Goal: Information Seeking & Learning: Learn about a topic

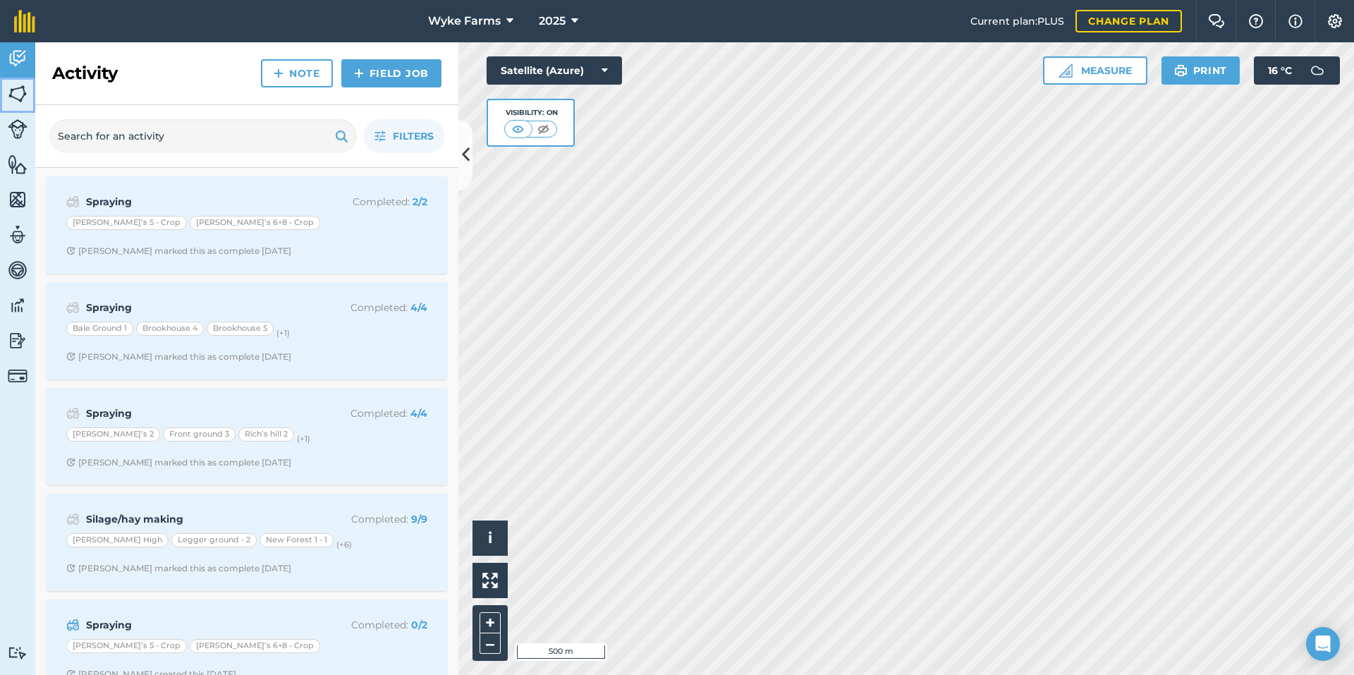
click at [16, 94] on img at bounding box center [18, 93] width 20 height 21
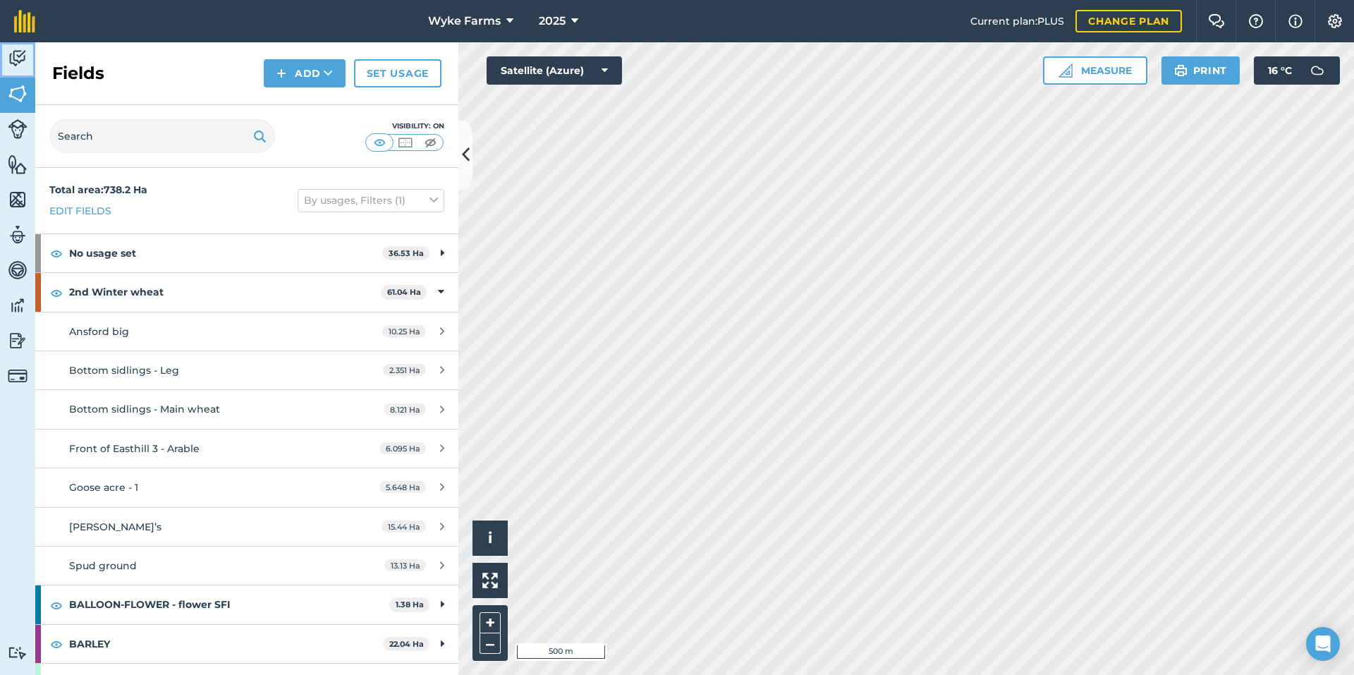
click at [20, 68] on img at bounding box center [18, 58] width 20 height 21
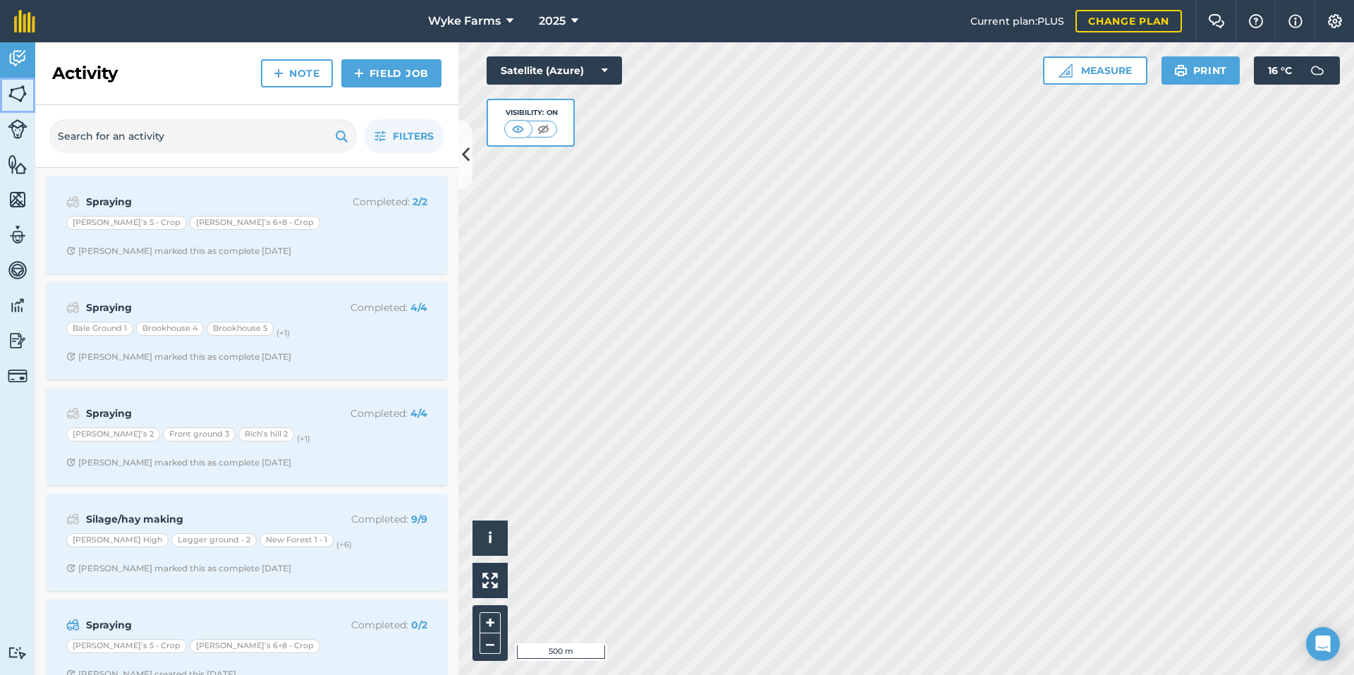
click at [8, 99] on img at bounding box center [18, 93] width 20 height 21
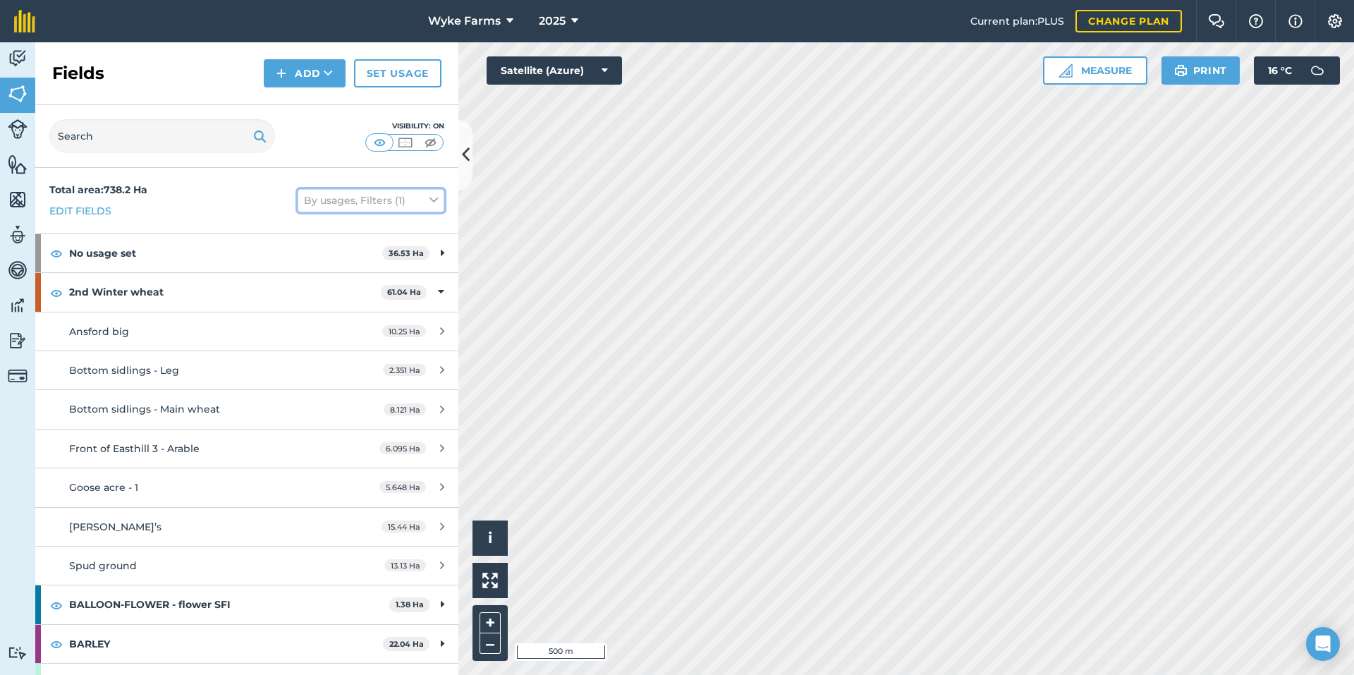
click at [322, 199] on button "By usages, Filters (1)" at bounding box center [371, 200] width 147 height 23
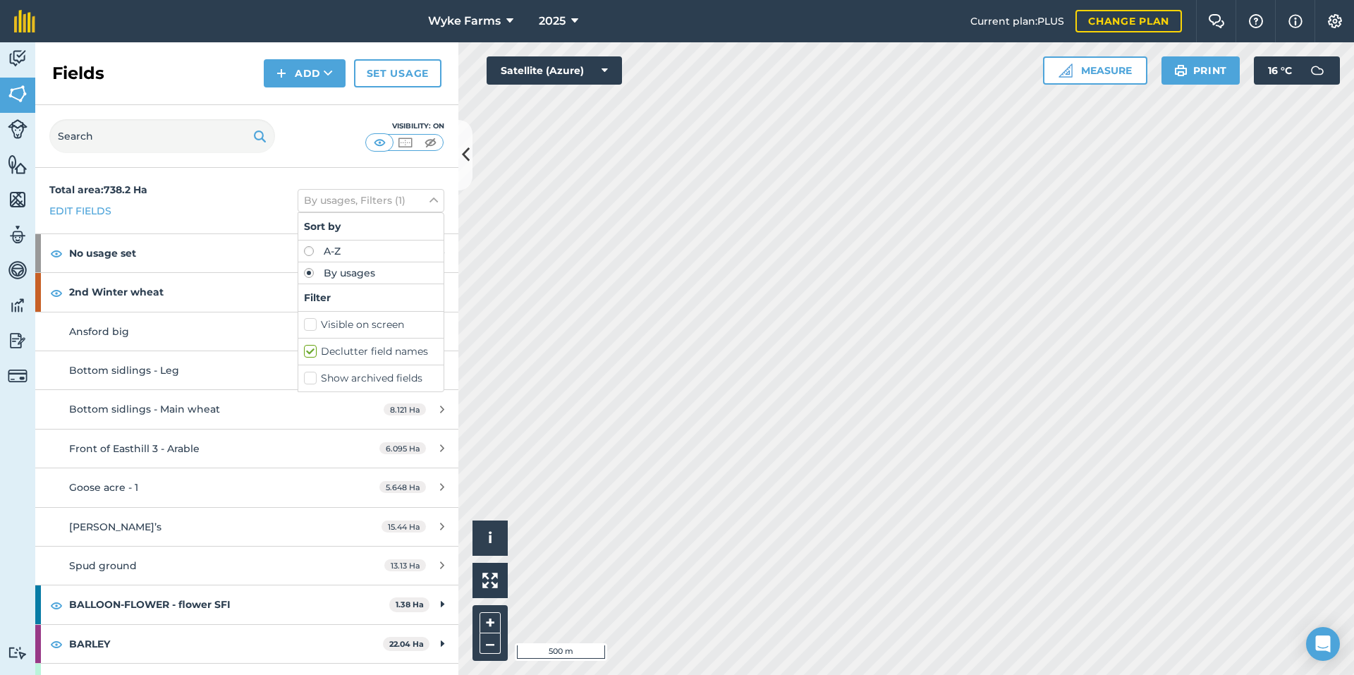
click at [326, 331] on label "Visible on screen" at bounding box center [371, 324] width 134 height 15
click at [313, 326] on input "Visible on screen" at bounding box center [308, 321] width 9 height 9
checkbox input "true"
click at [205, 212] on div "Total area : 738.2 Ha Edit fields By usages, Filters (2) Sort by A-Z By usages …" at bounding box center [246, 201] width 423 height 66
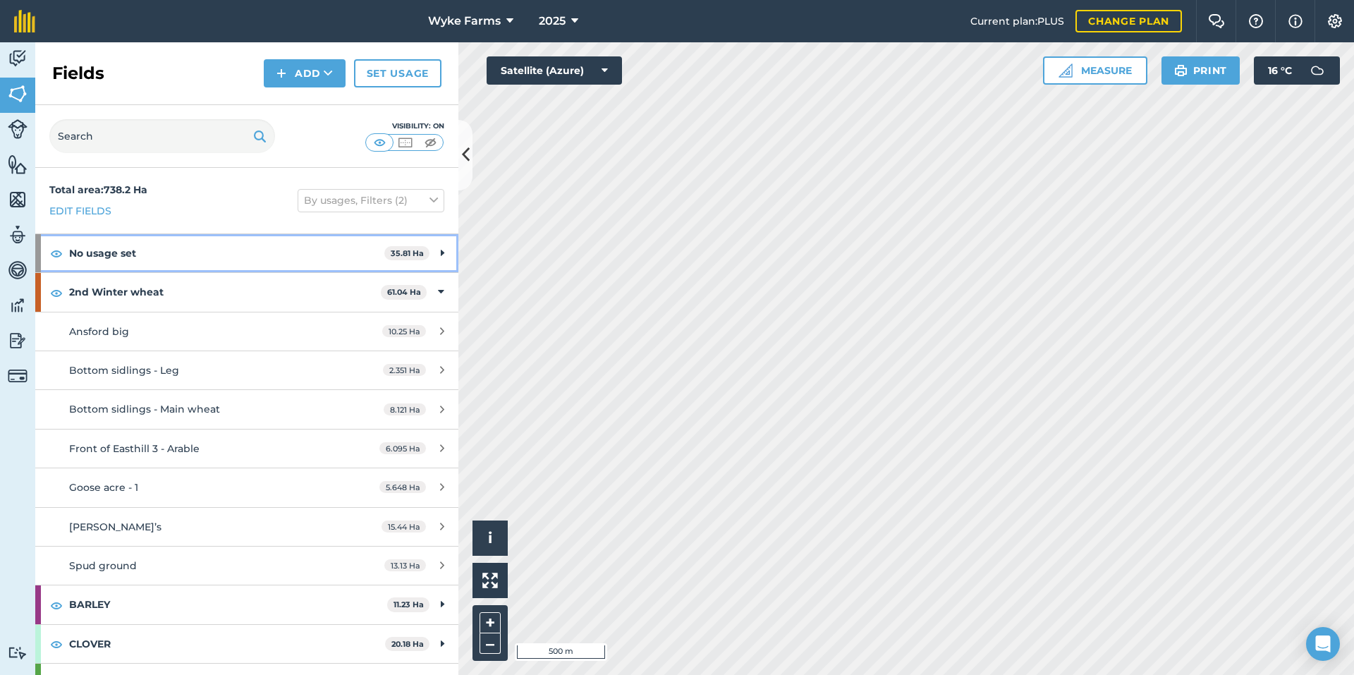
click at [130, 246] on strong "No usage set" at bounding box center [226, 253] width 315 height 38
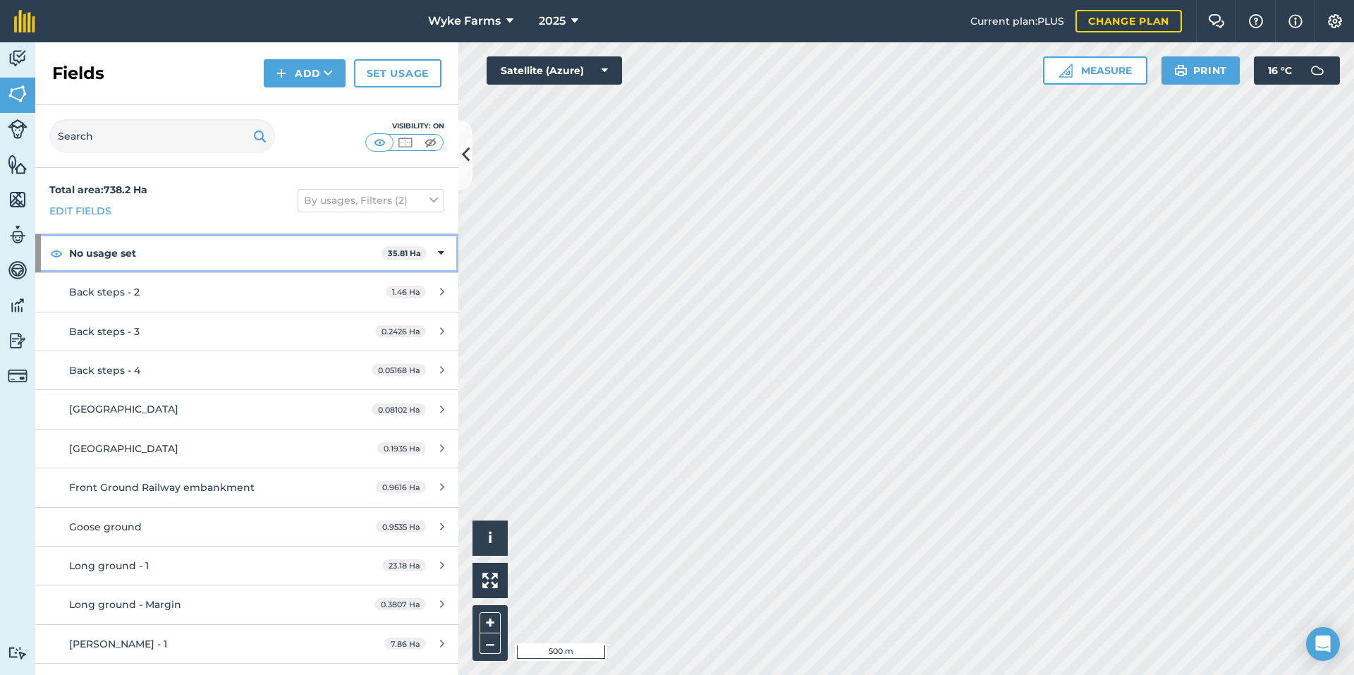
click at [130, 246] on strong "No usage set" at bounding box center [225, 253] width 312 height 38
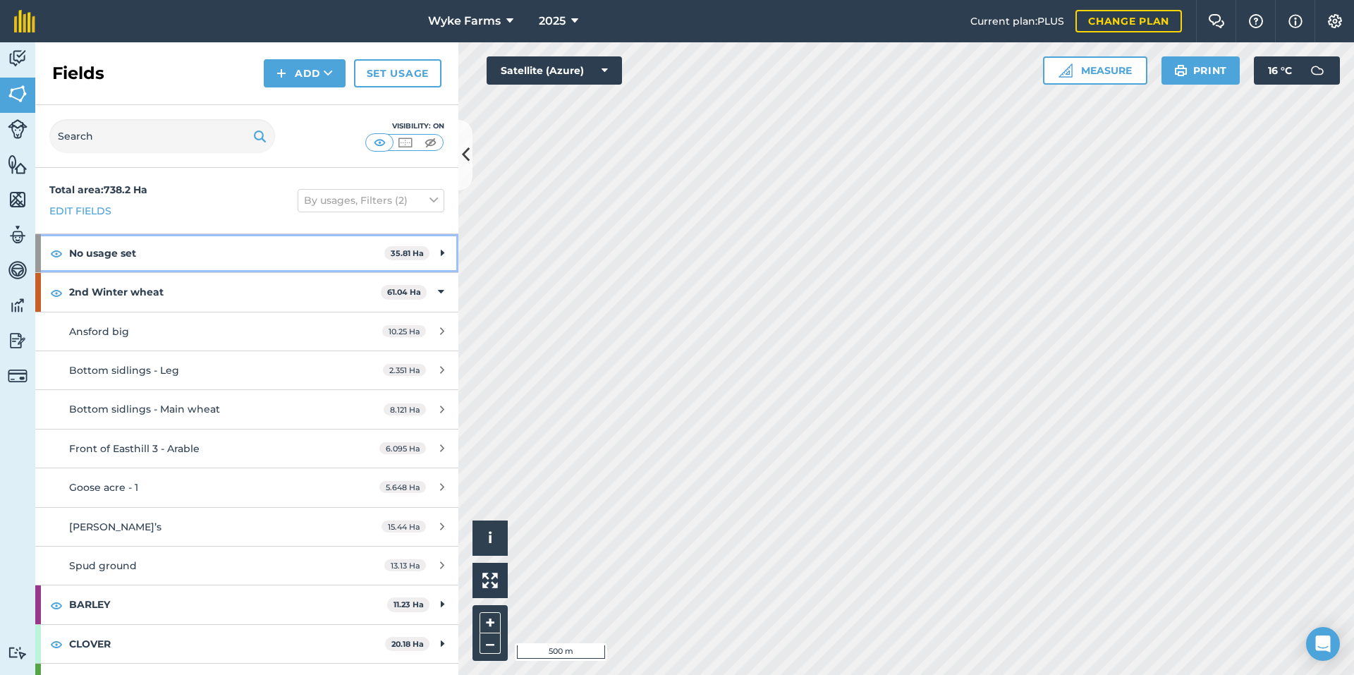
click at [154, 267] on strong "No usage set" at bounding box center [226, 253] width 315 height 38
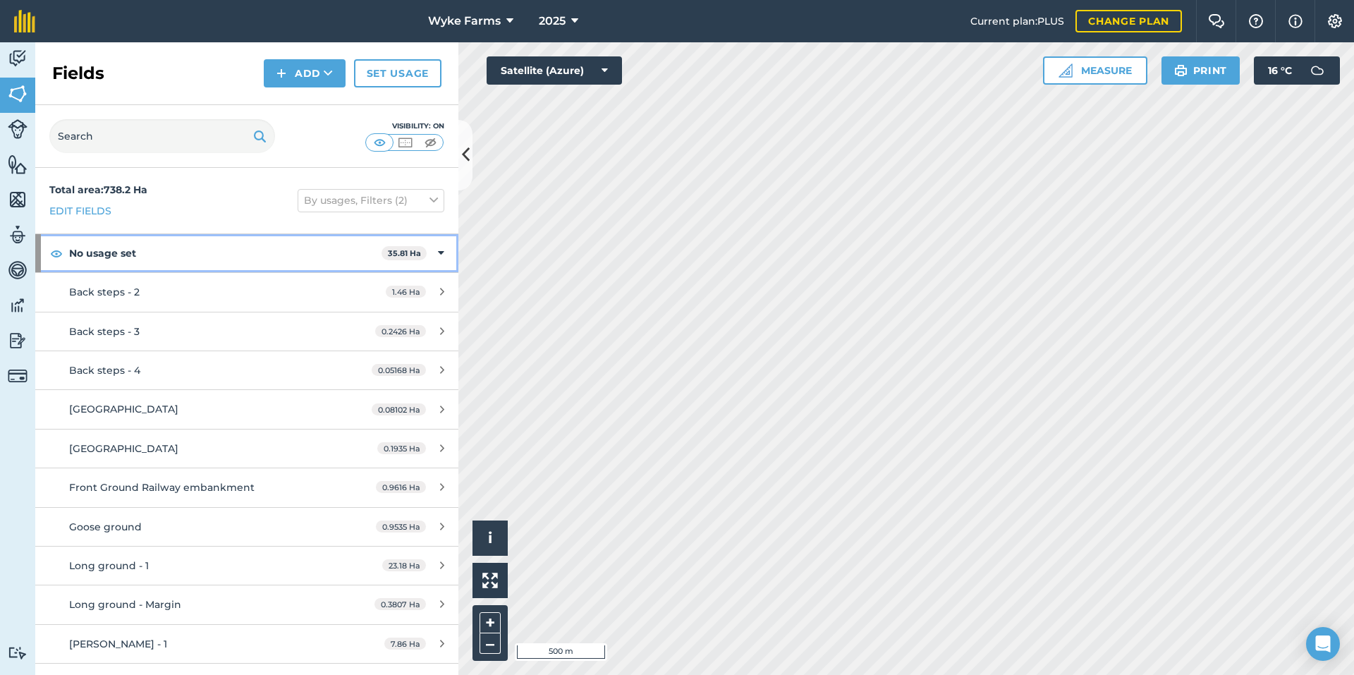
click at [154, 267] on strong "No usage set" at bounding box center [225, 253] width 312 height 38
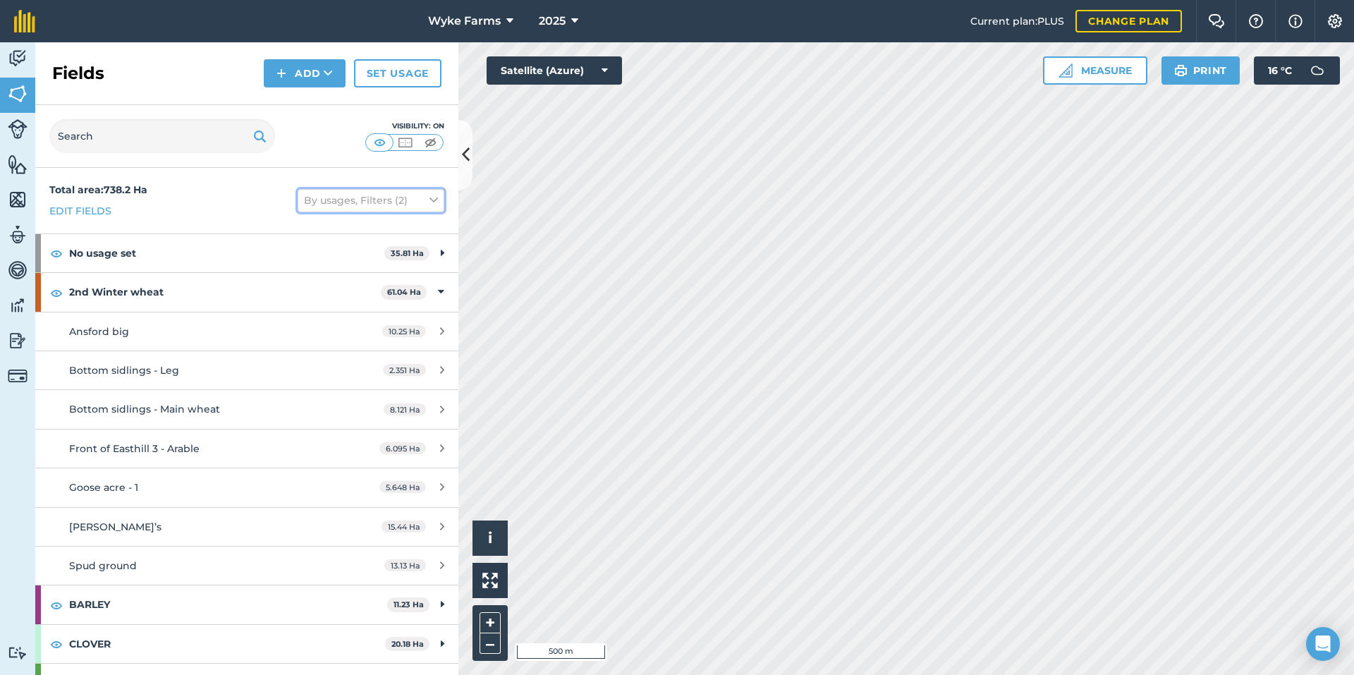
click at [360, 209] on button "By usages, Filters (2)" at bounding box center [371, 200] width 147 height 23
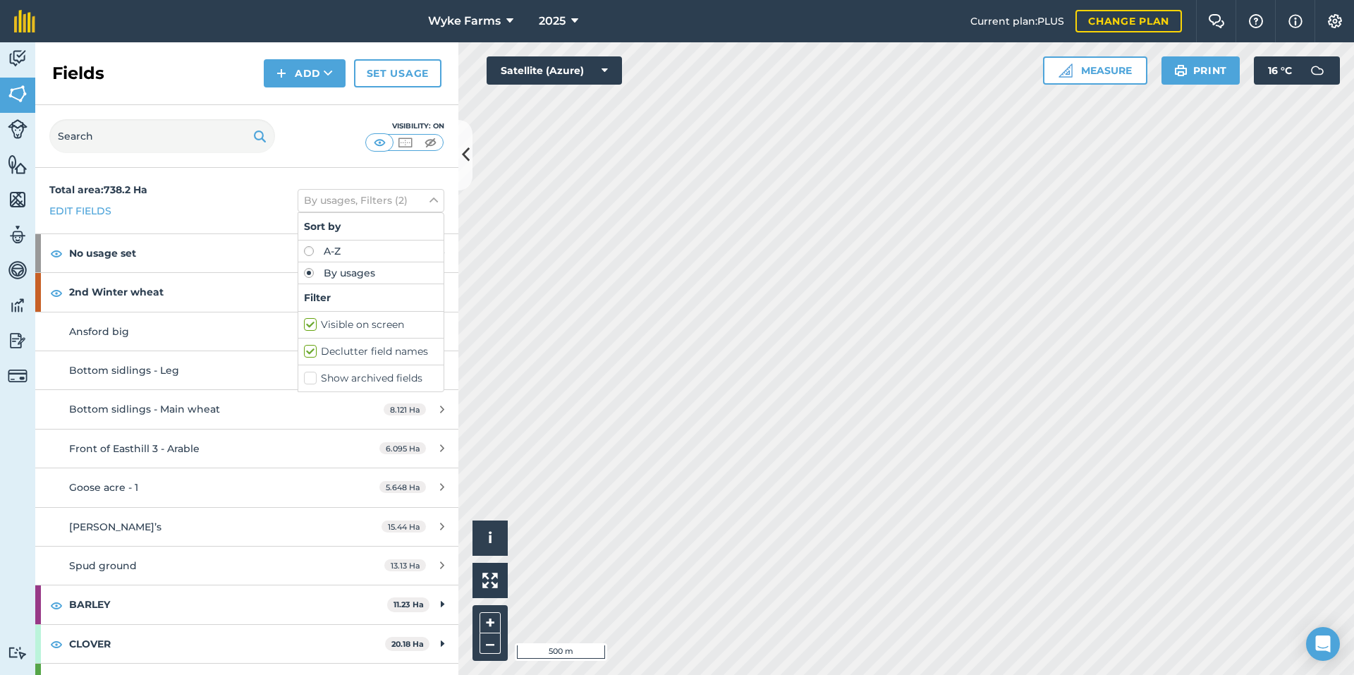
click at [315, 257] on div "A-Z" at bounding box center [370, 251] width 145 height 22
click at [303, 258] on div "A-Z" at bounding box center [370, 251] width 145 height 22
click at [304, 252] on label "A-Z" at bounding box center [371, 251] width 134 height 10
radio input "true"
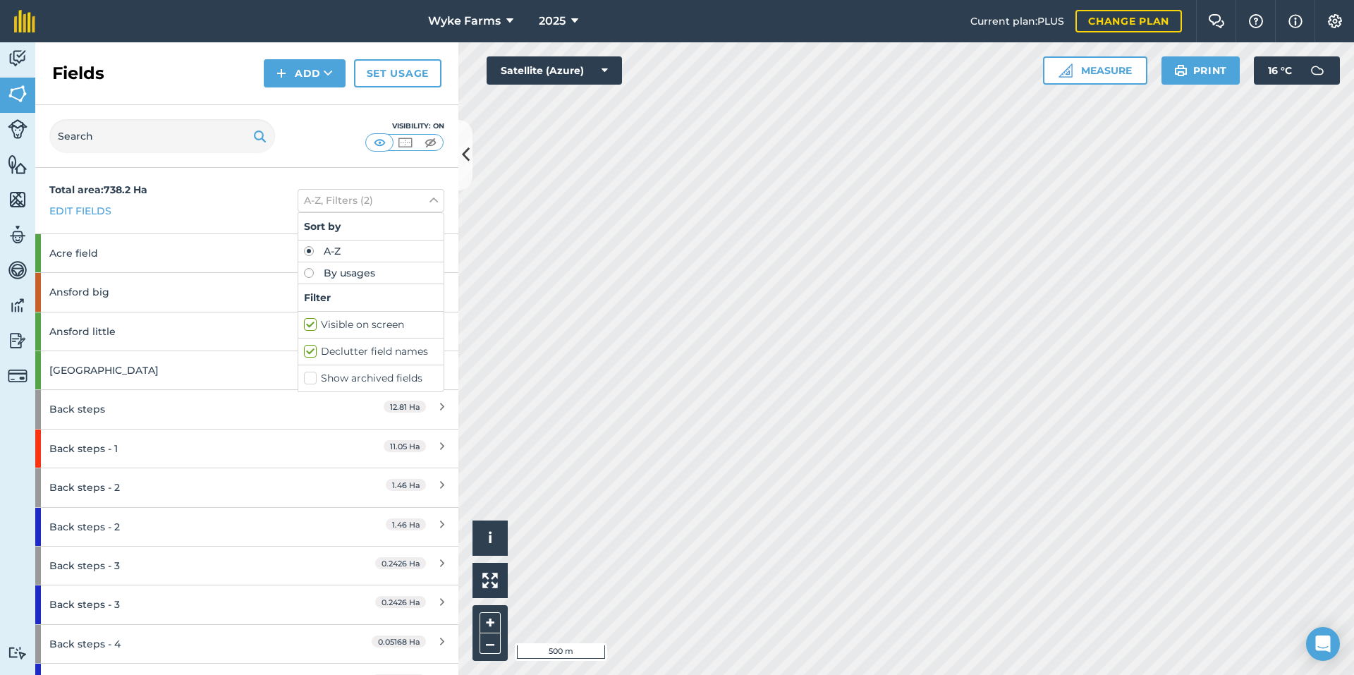
click at [245, 220] on div "Total area : 738.2 Ha Edit fields A-Z, Filters (2) Sort by A-Z By usages Filter…" at bounding box center [246, 201] width 423 height 66
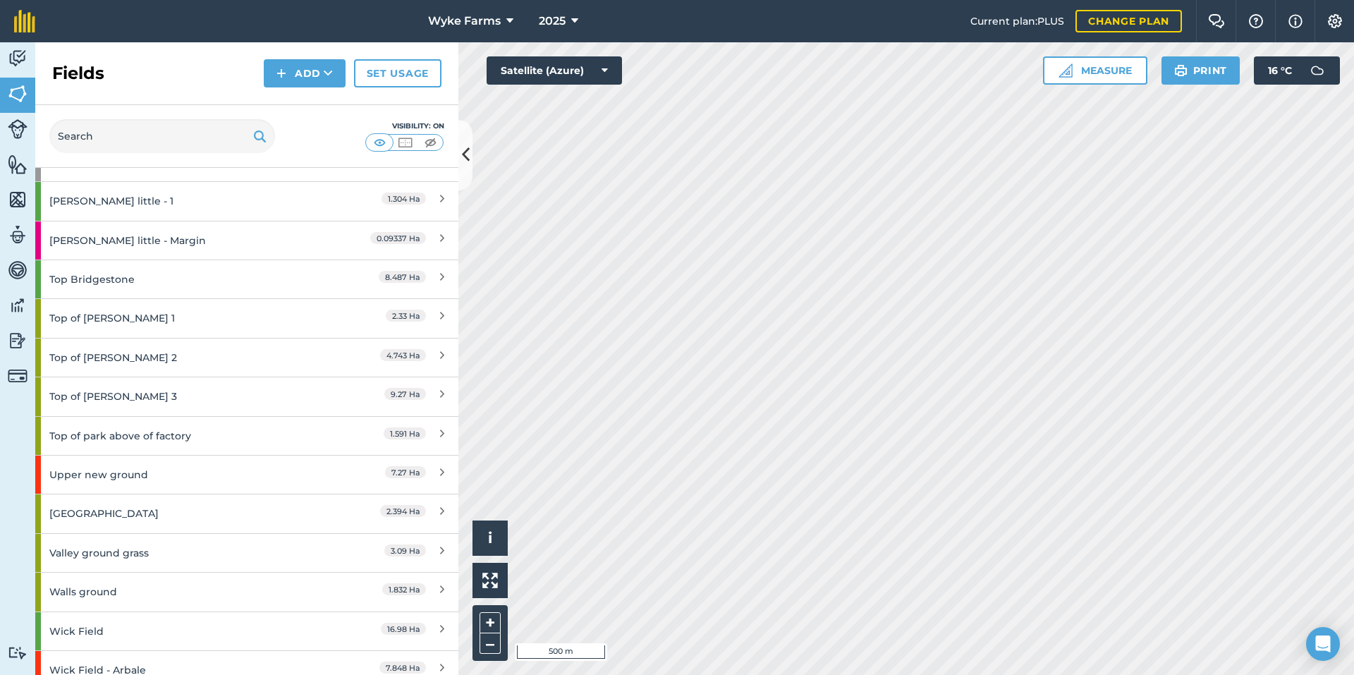
scroll to position [5690, 0]
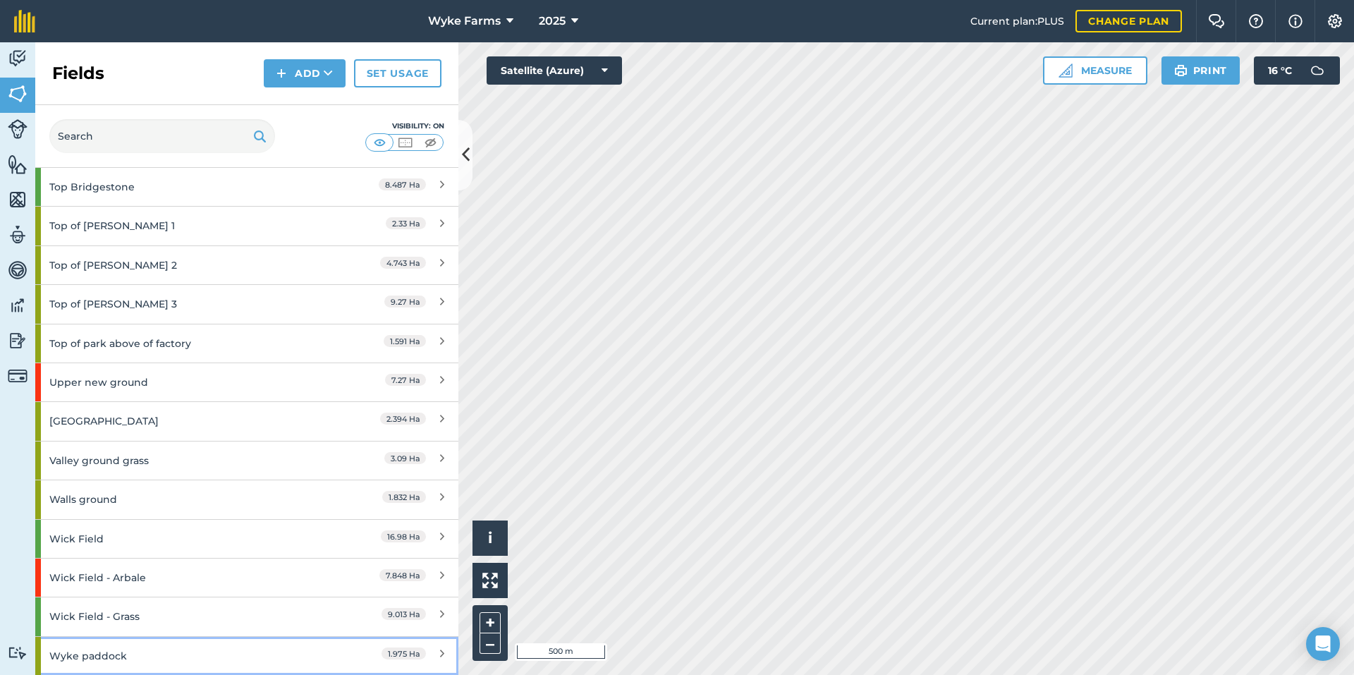
click at [156, 651] on div "Wyke paddock" at bounding box center [185, 656] width 273 height 38
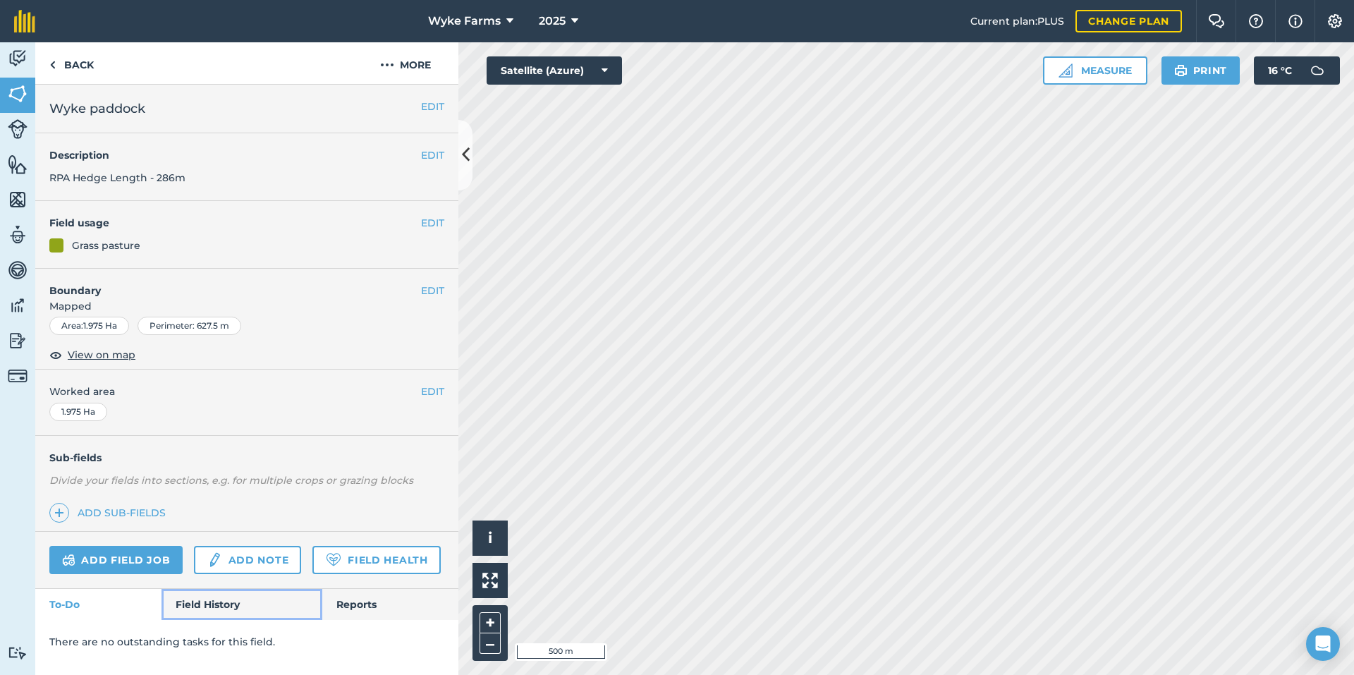
click at [220, 611] on link "Field History" at bounding box center [241, 604] width 160 height 31
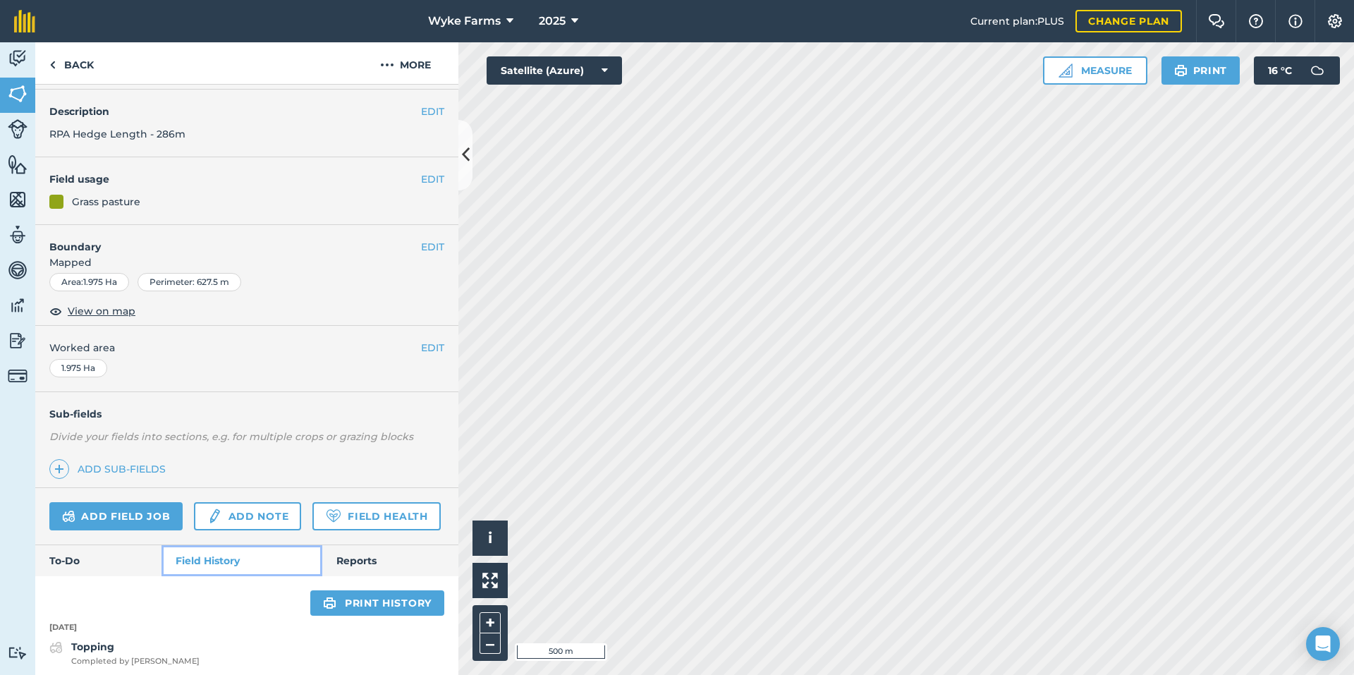
scroll to position [90, 0]
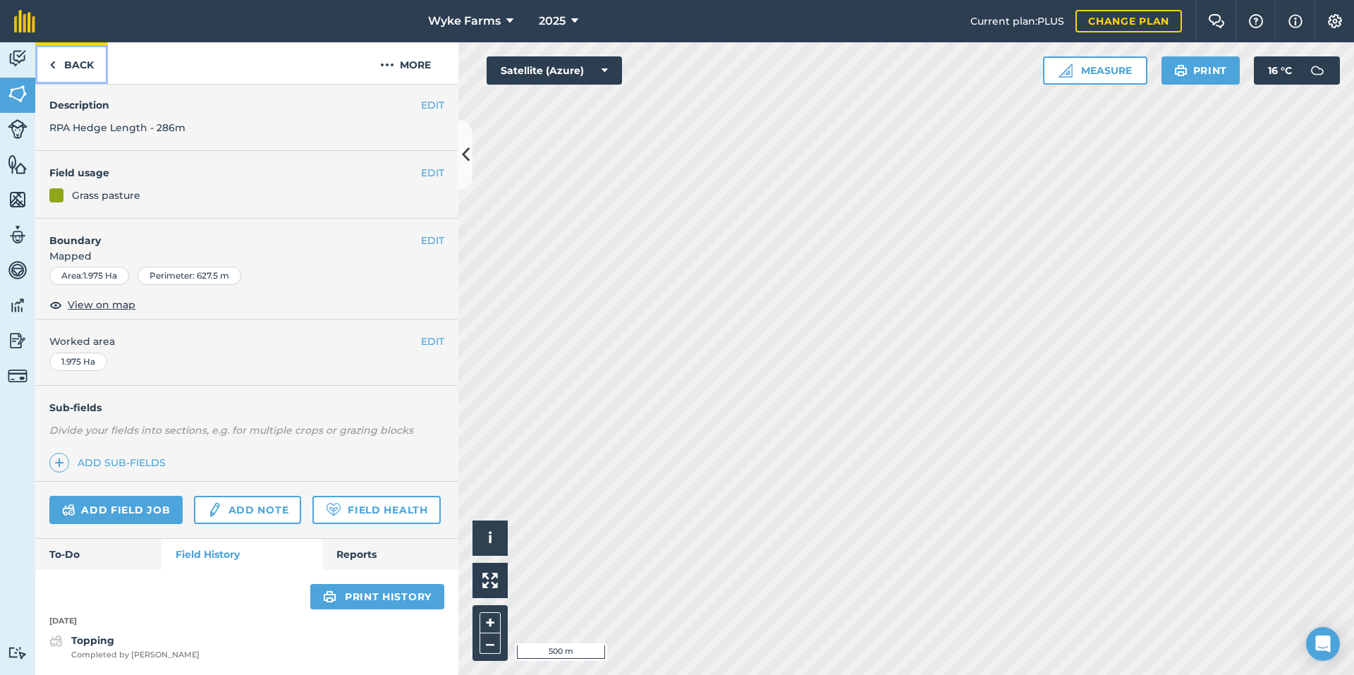
click at [64, 71] on link "Back" at bounding box center [71, 63] width 73 height 42
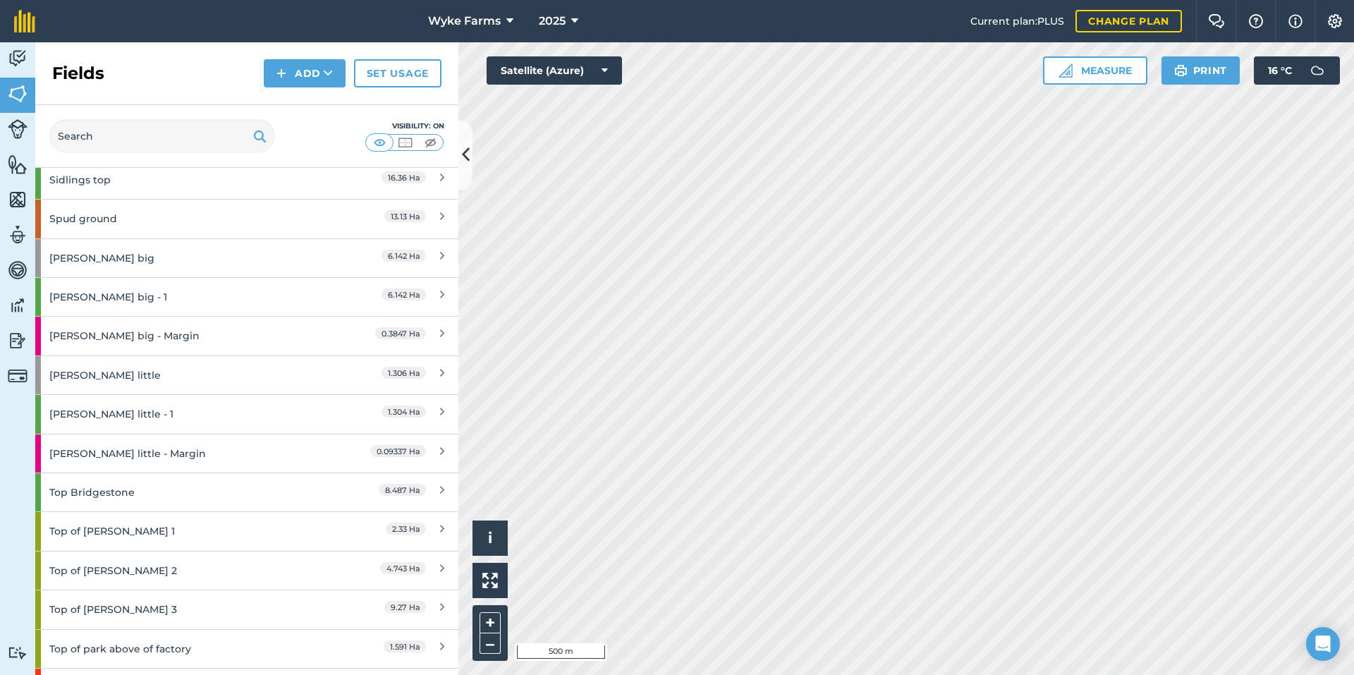
scroll to position [5690, 0]
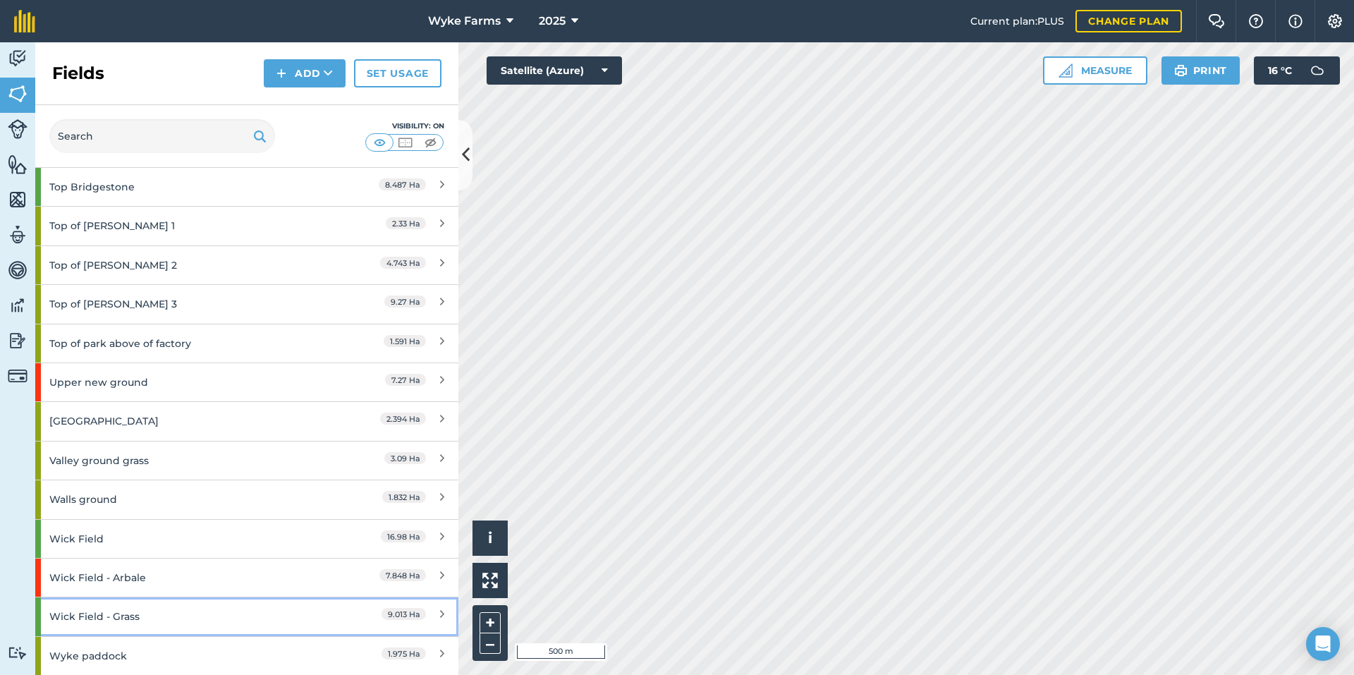
click at [142, 604] on div "Wick Field - Grass" at bounding box center [185, 616] width 273 height 38
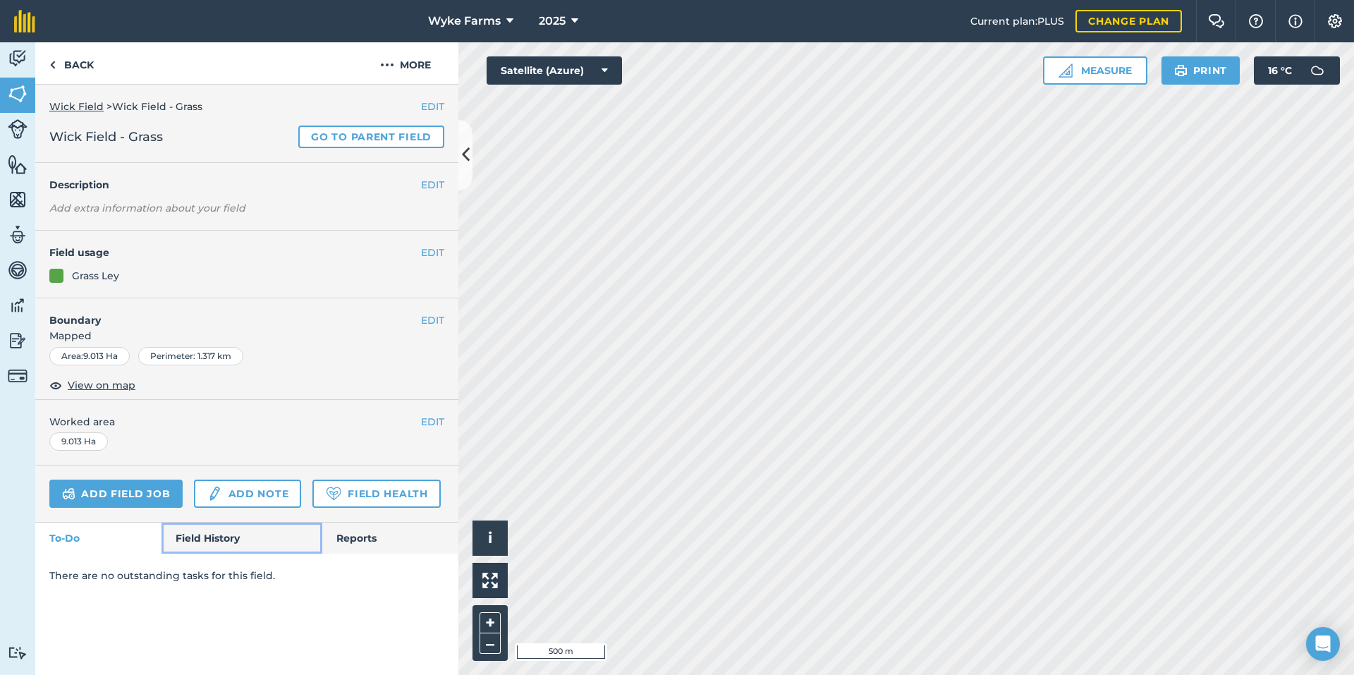
click at [211, 530] on link "Field History" at bounding box center [241, 538] width 160 height 31
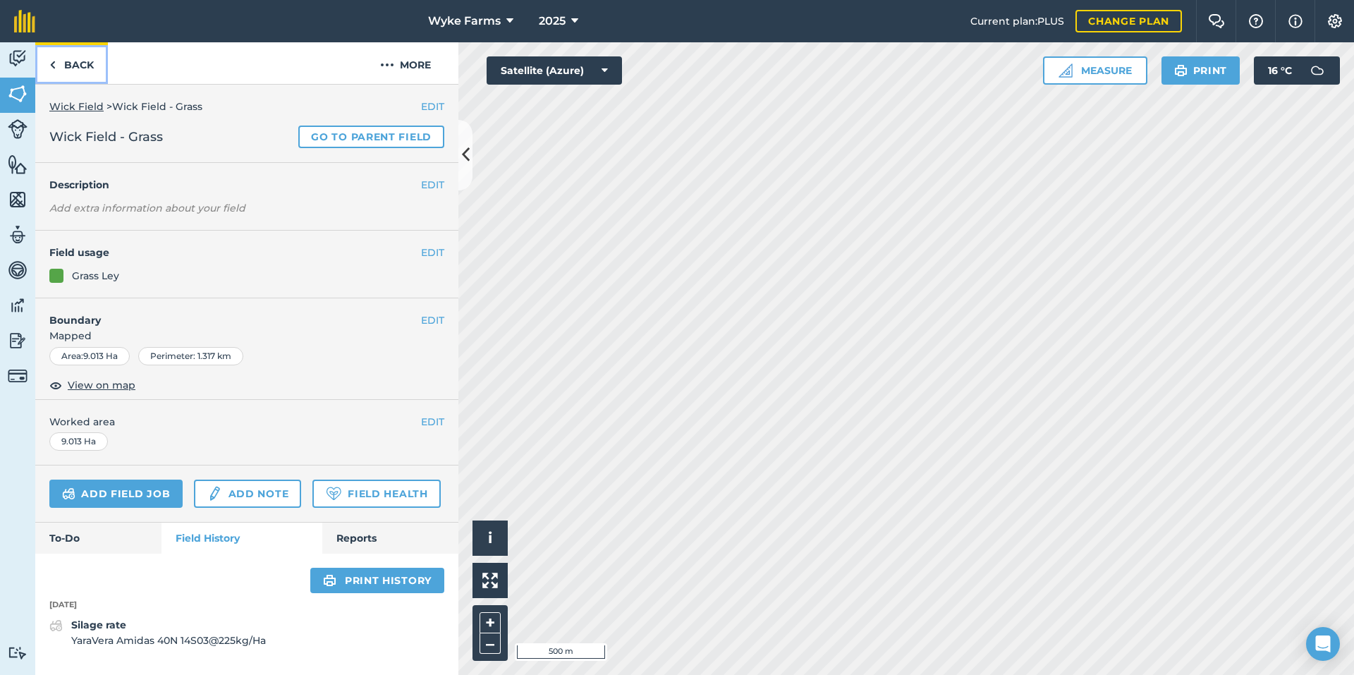
click at [91, 74] on link "Back" at bounding box center [71, 63] width 73 height 42
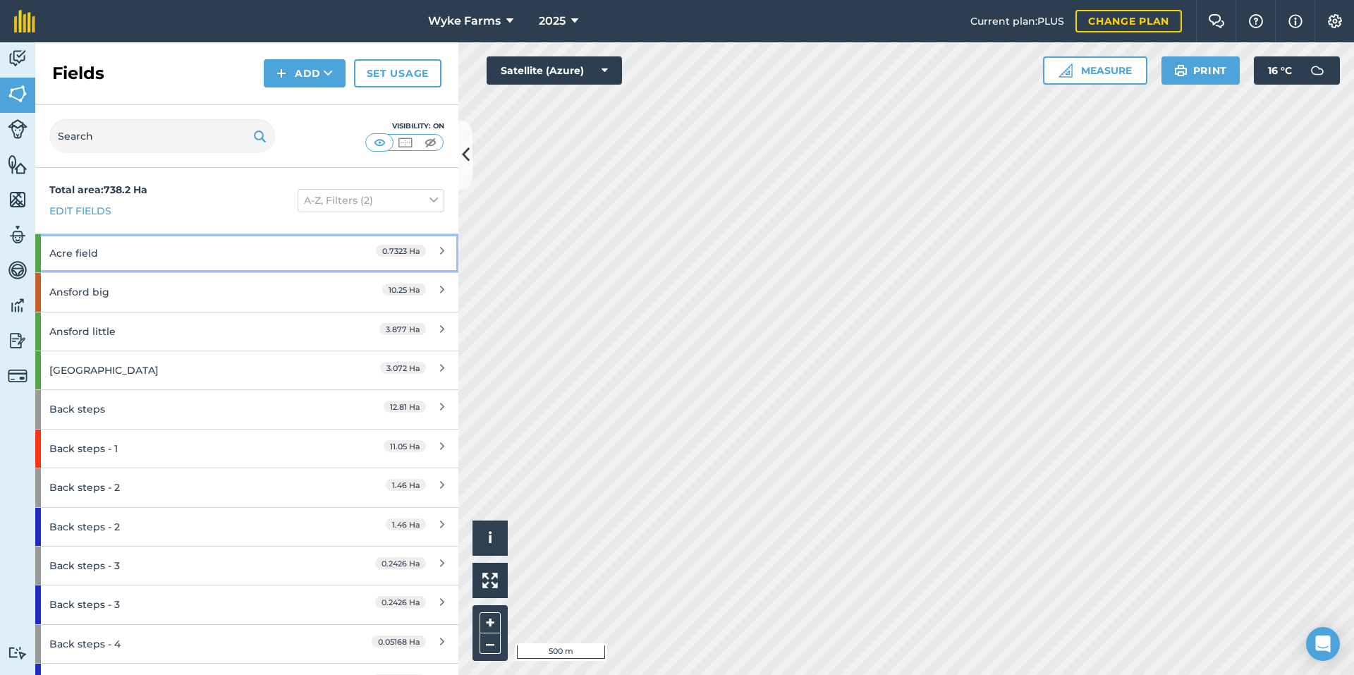
click at [220, 258] on div "Acre field" at bounding box center [185, 253] width 273 height 38
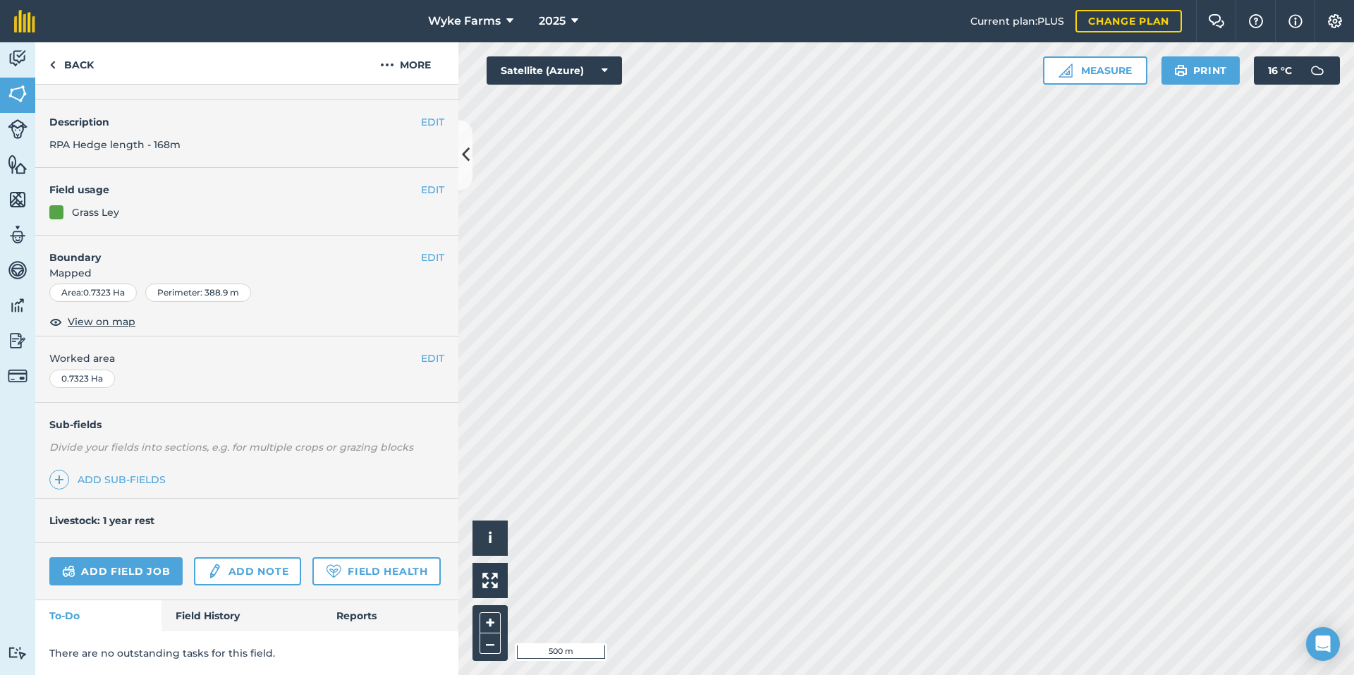
scroll to position [73, 0]
click at [222, 627] on link "Field History" at bounding box center [241, 615] width 160 height 31
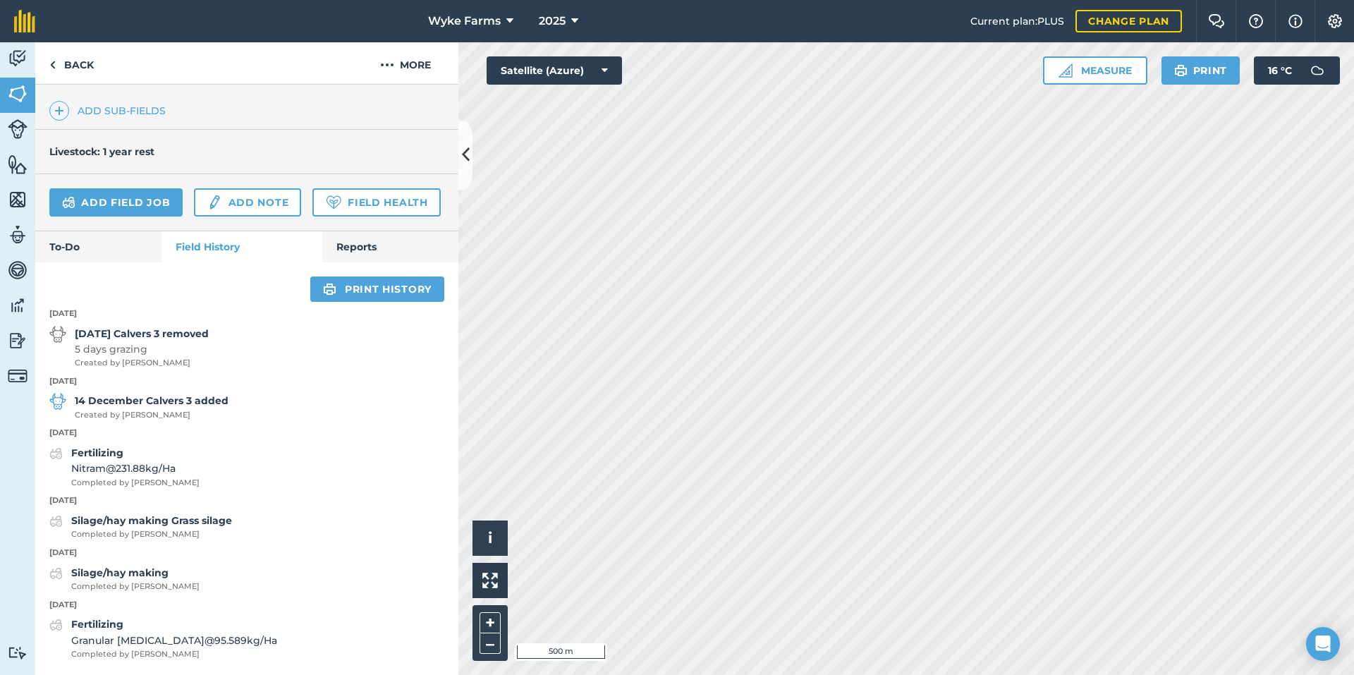
scroll to position [441, 0]
click at [539, 30] on button "2025" at bounding box center [558, 21] width 51 height 42
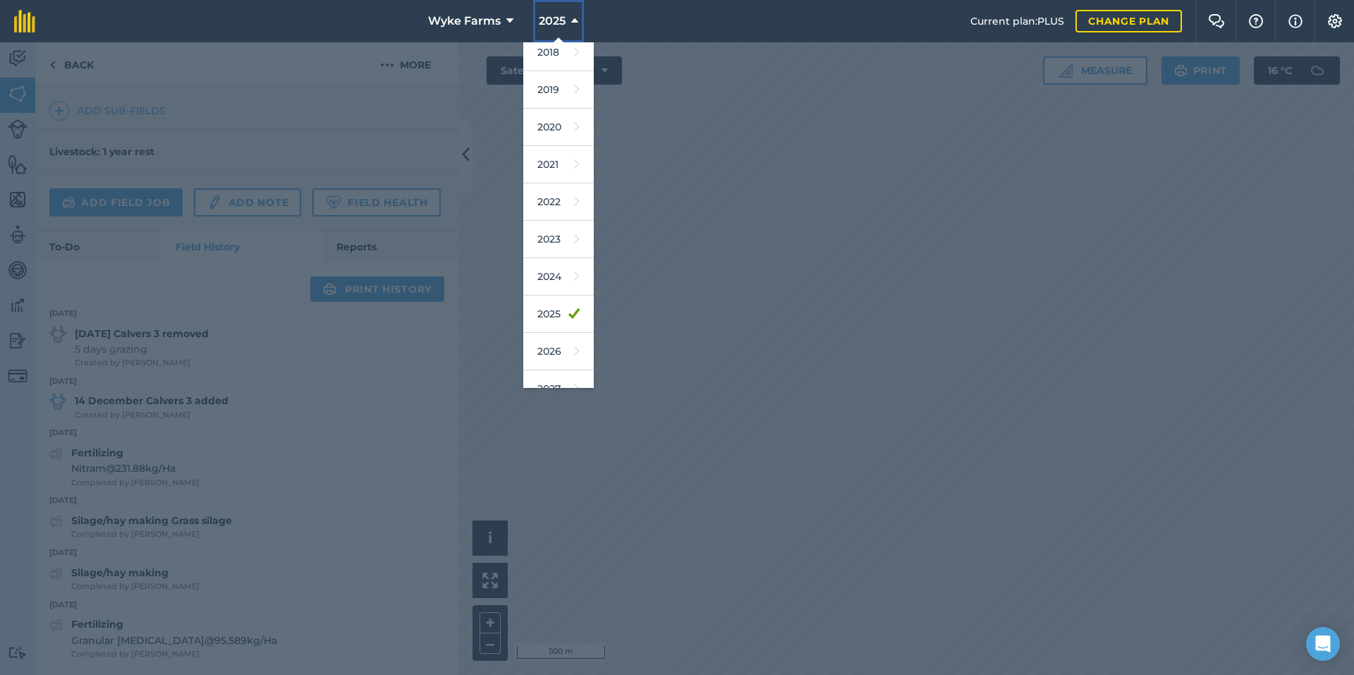
scroll to position [66, 0]
click at [566, 321] on link "2026" at bounding box center [558, 331] width 71 height 37
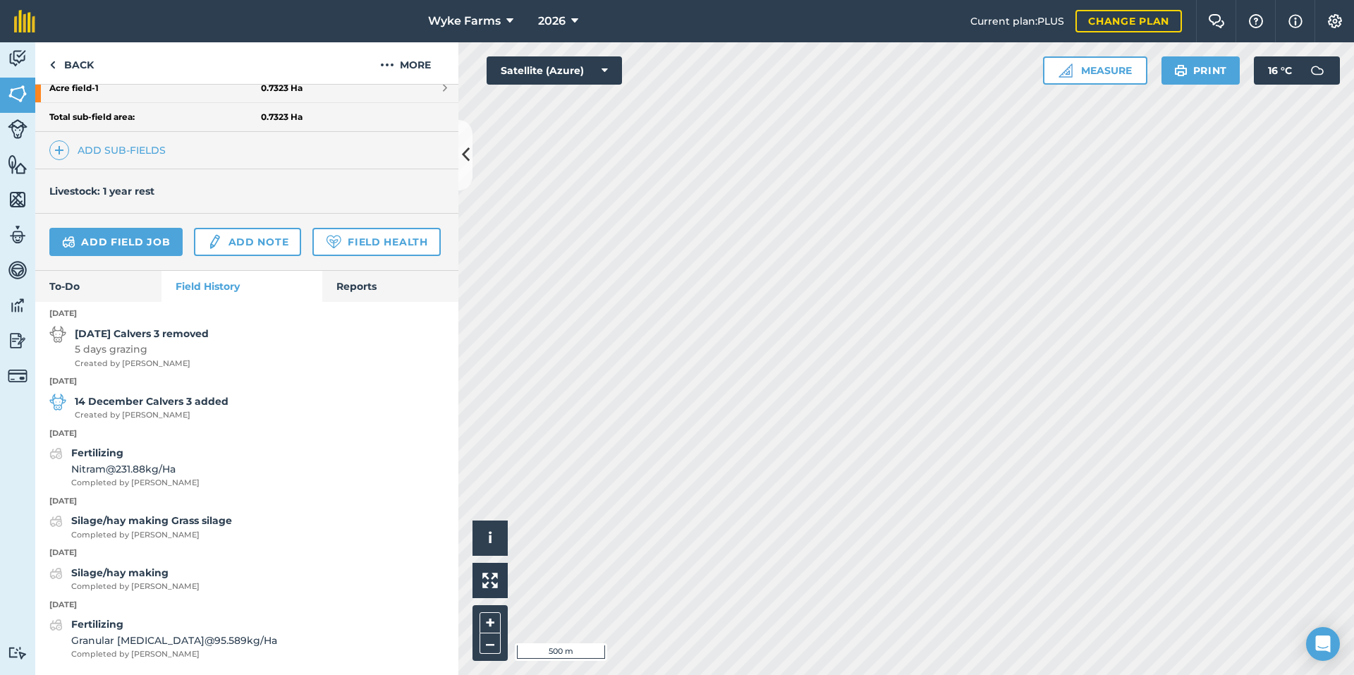
scroll to position [439, 0]
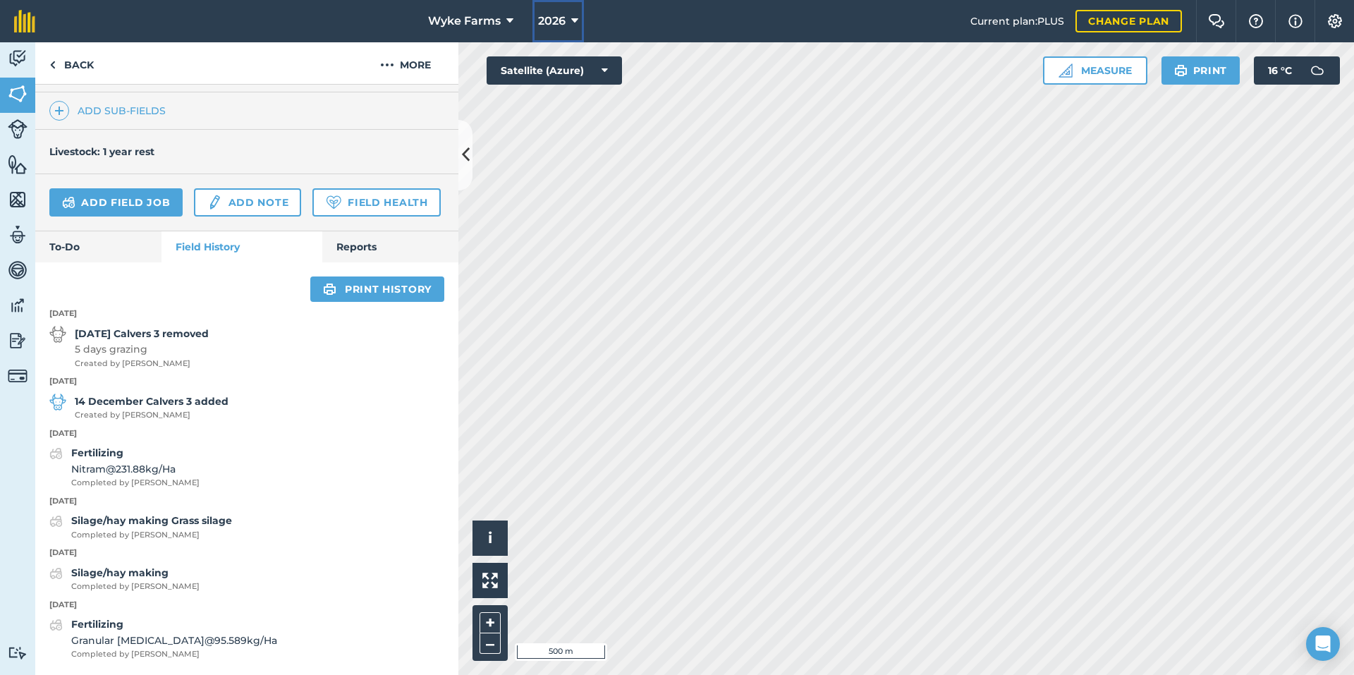
click at [573, 28] on icon at bounding box center [574, 21] width 7 height 17
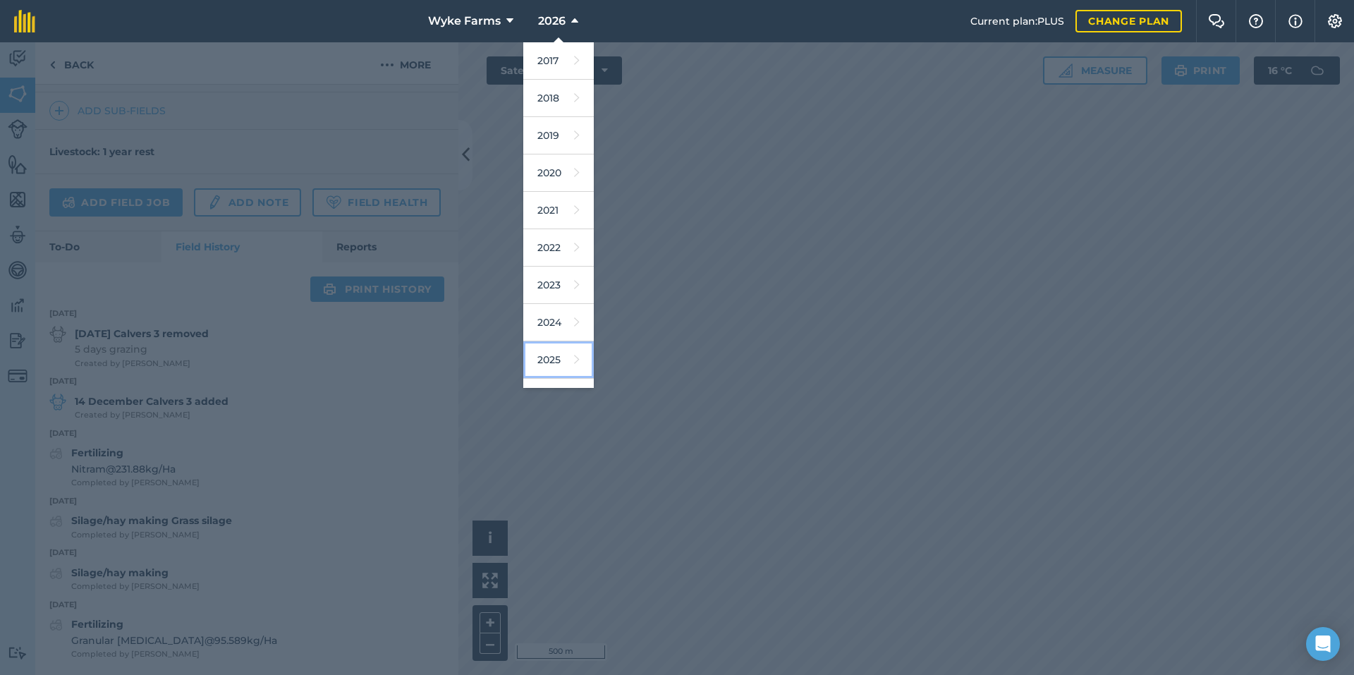
click at [545, 356] on link "2025" at bounding box center [558, 359] width 71 height 37
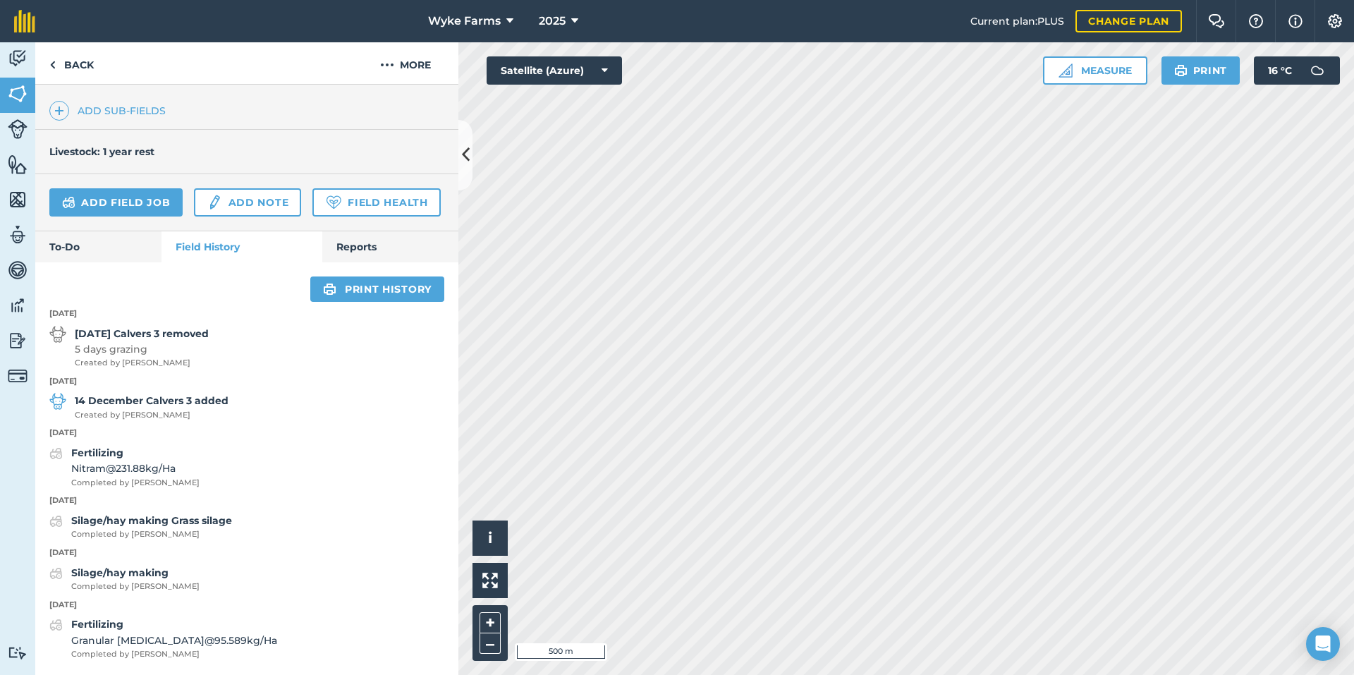
scroll to position [441, 0]
click at [90, 72] on link "Back" at bounding box center [71, 63] width 73 height 42
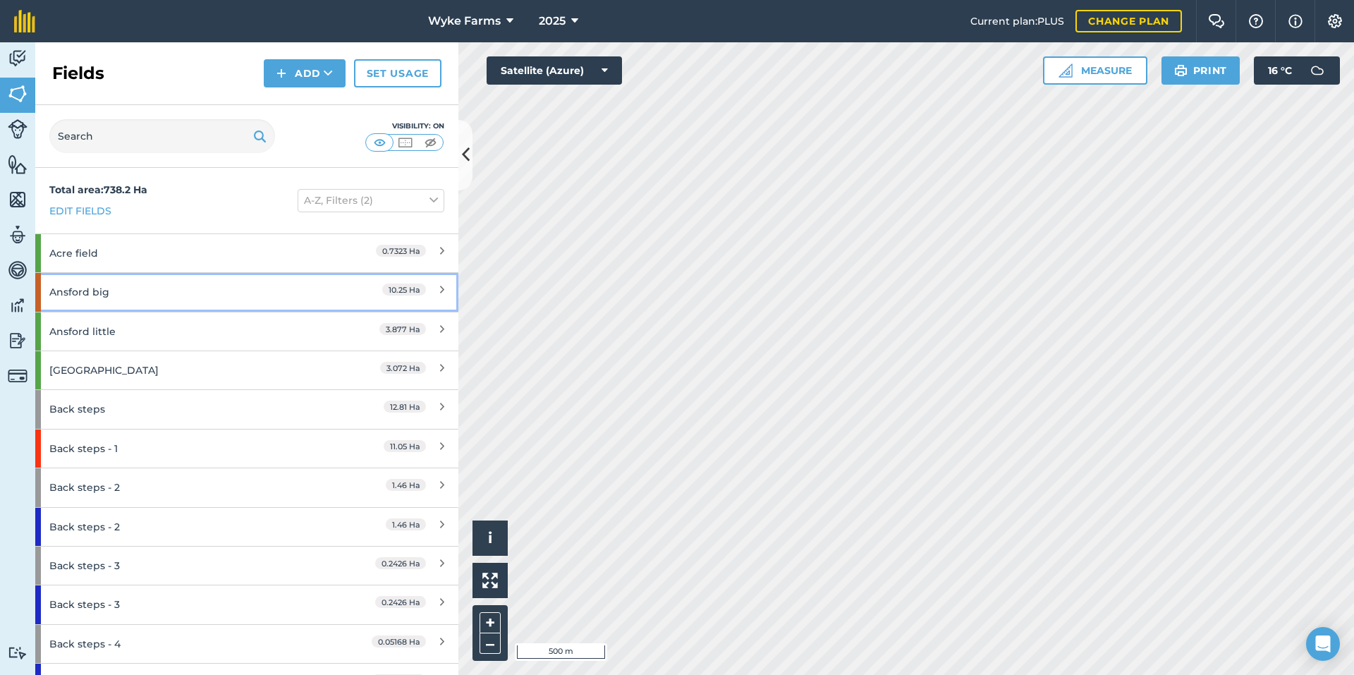
click at [113, 286] on div "Ansford big" at bounding box center [185, 292] width 273 height 38
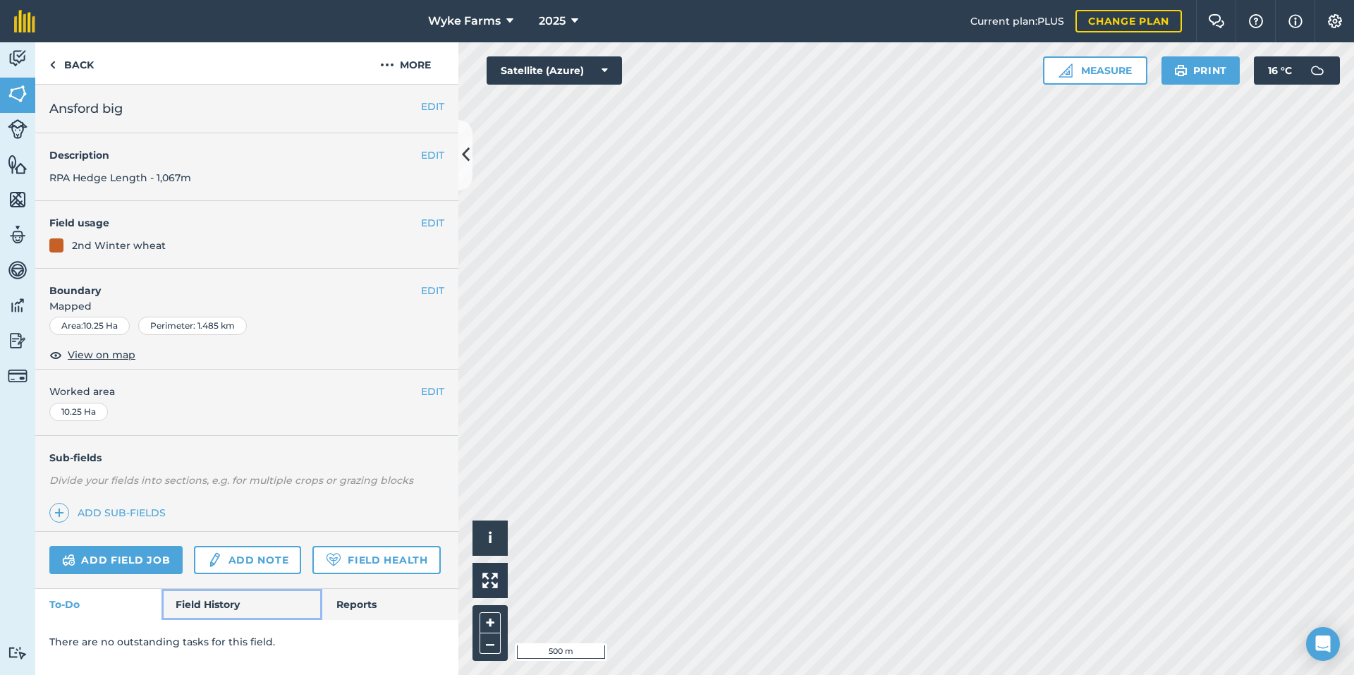
click at [255, 601] on link "Field History" at bounding box center [241, 604] width 160 height 31
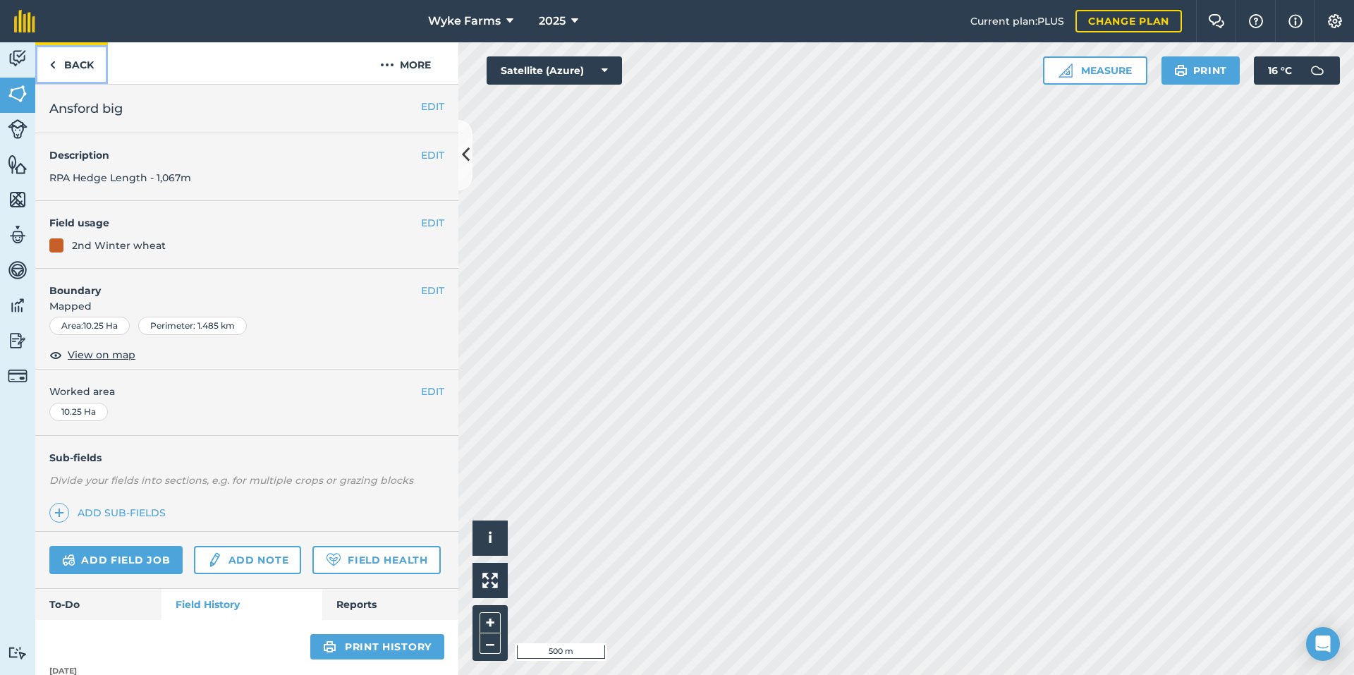
click at [80, 66] on link "Back" at bounding box center [71, 63] width 73 height 42
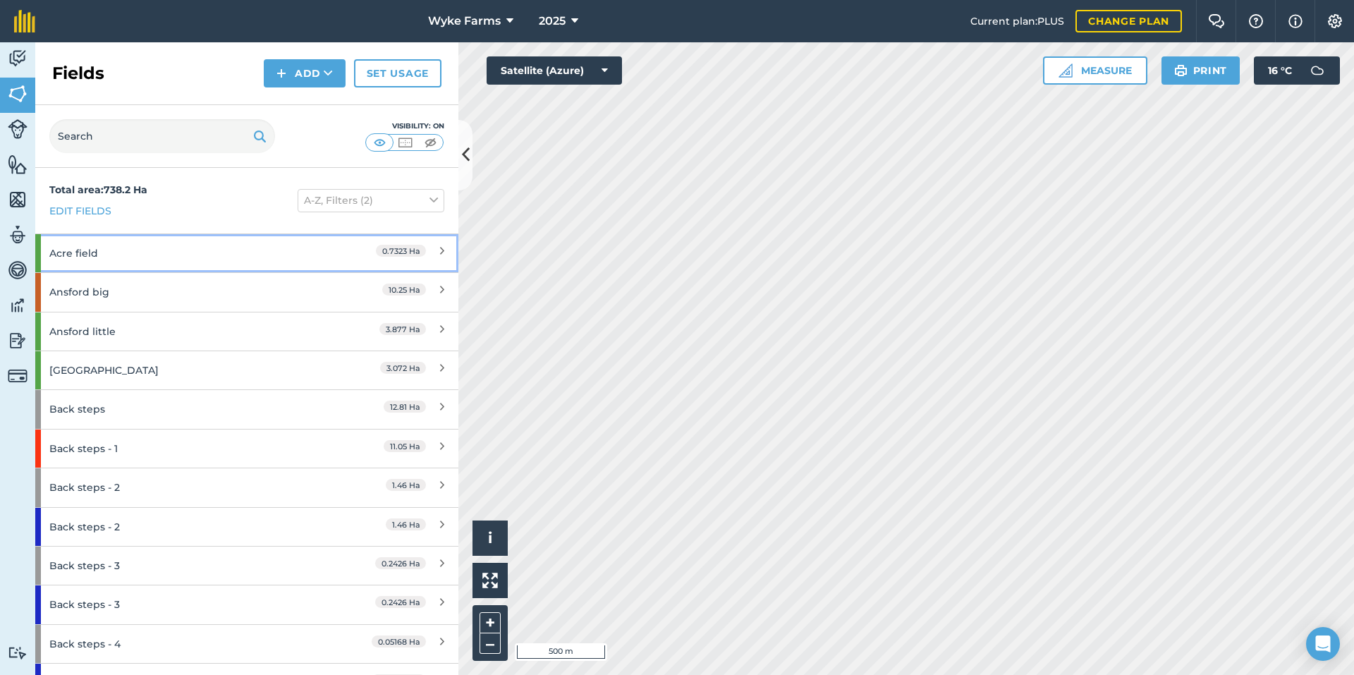
click at [139, 259] on div "Acre field" at bounding box center [185, 253] width 273 height 38
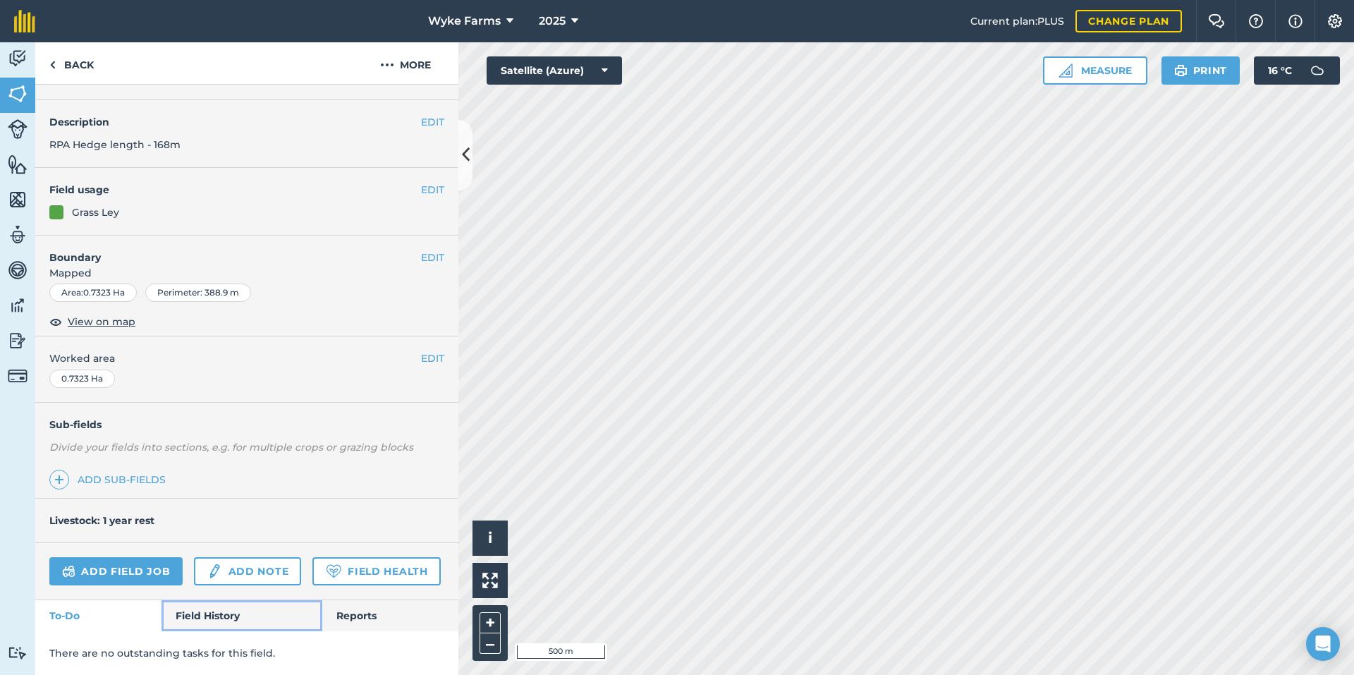
click at [197, 609] on link "Field History" at bounding box center [241, 615] width 160 height 31
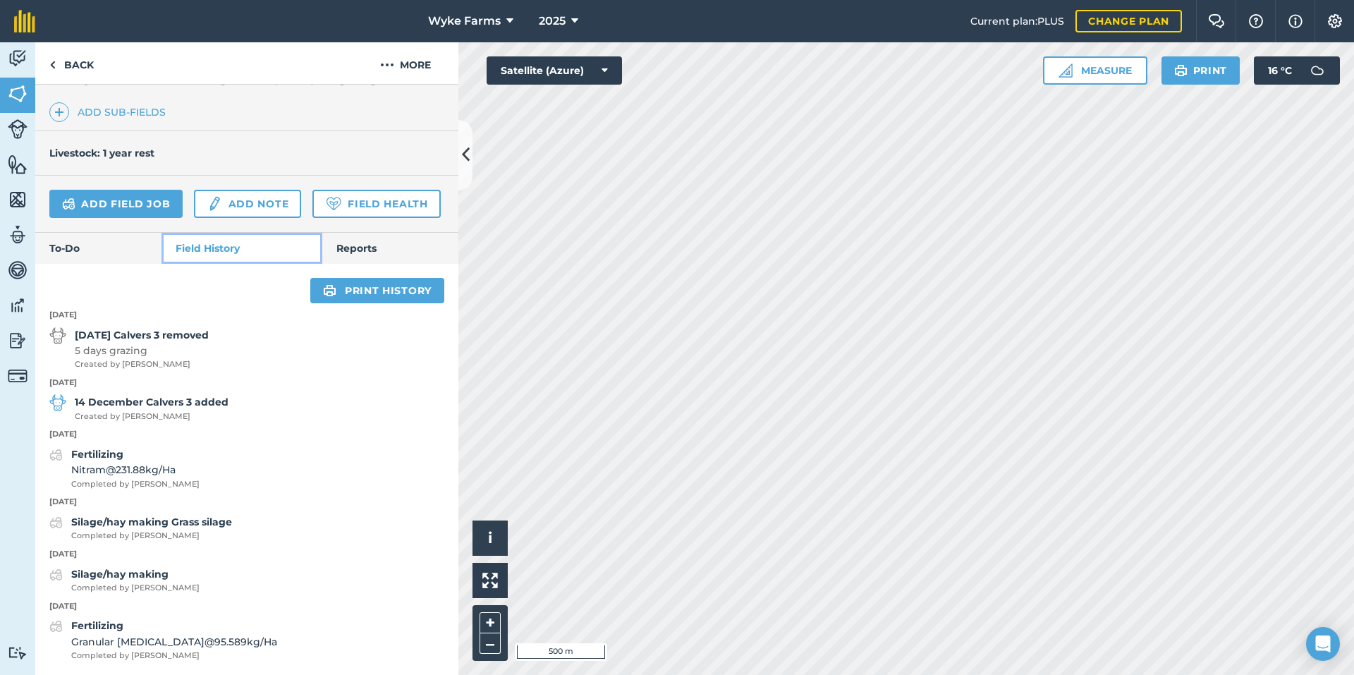
scroll to position [425, 0]
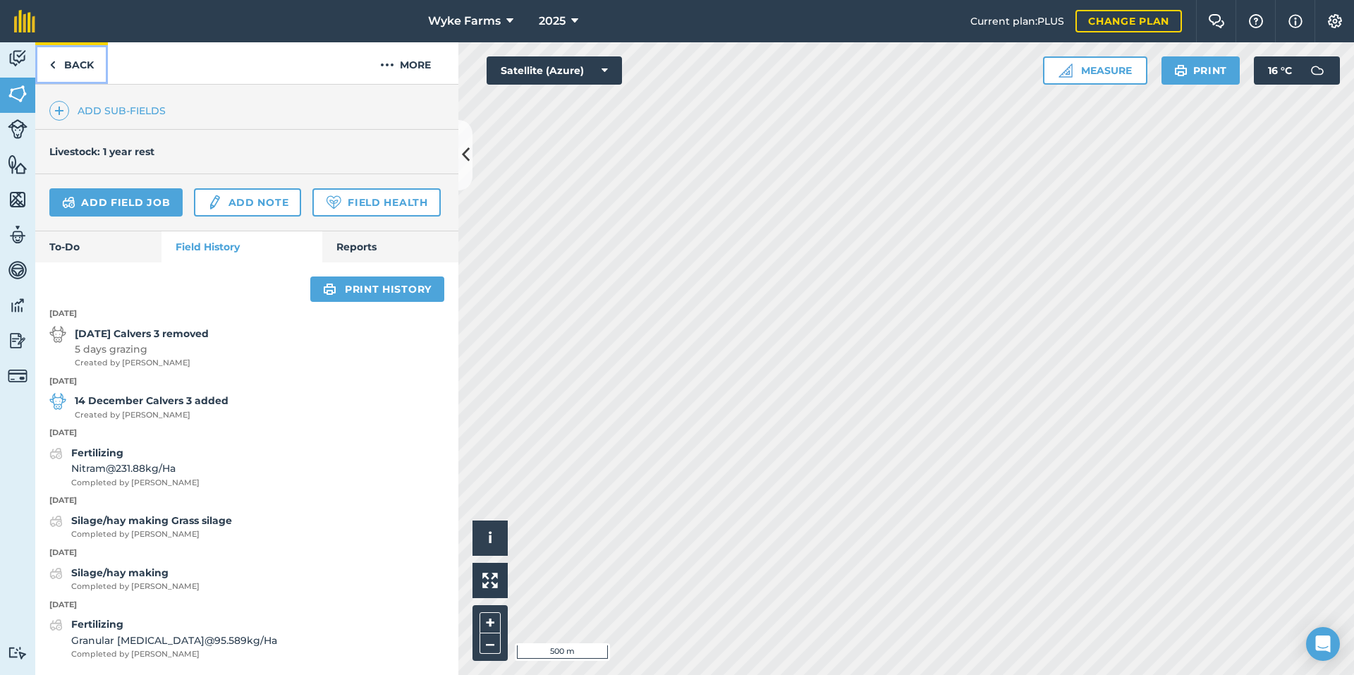
click at [89, 69] on link "Back" at bounding box center [71, 63] width 73 height 42
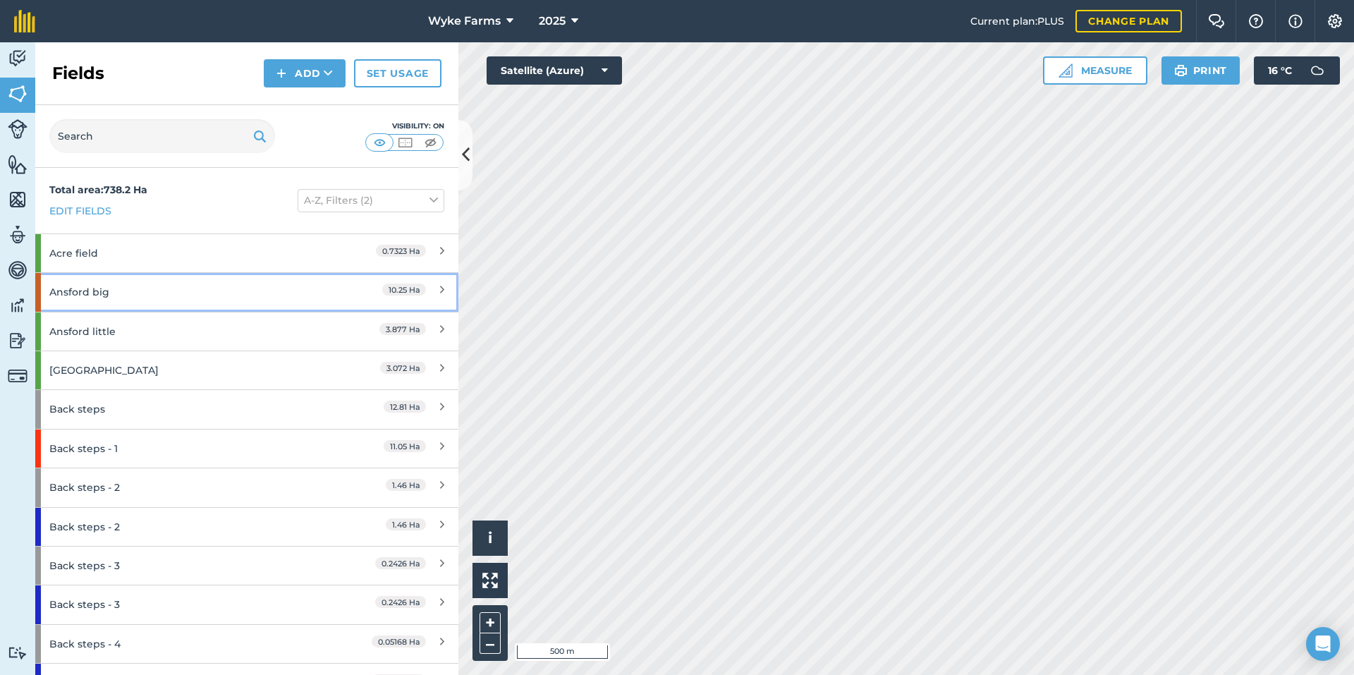
click at [141, 285] on div "Ansford big" at bounding box center [185, 292] width 273 height 38
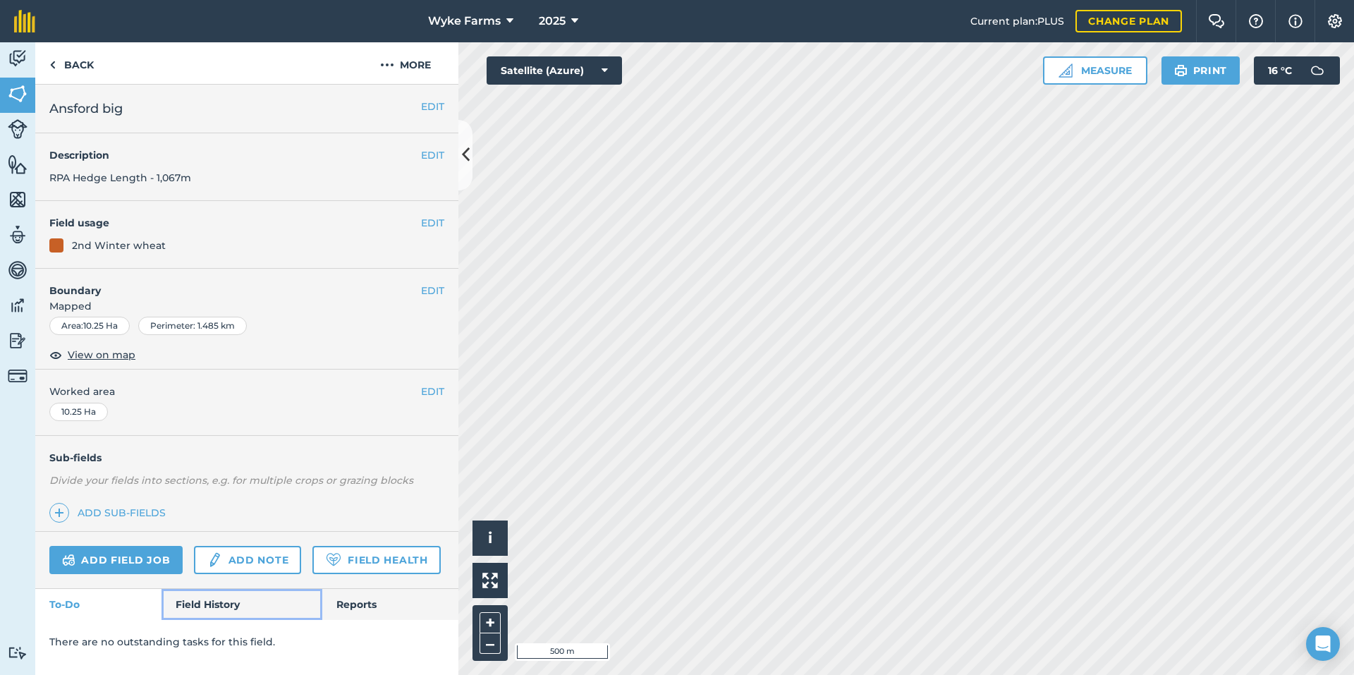
click at [220, 603] on link "Field History" at bounding box center [241, 604] width 160 height 31
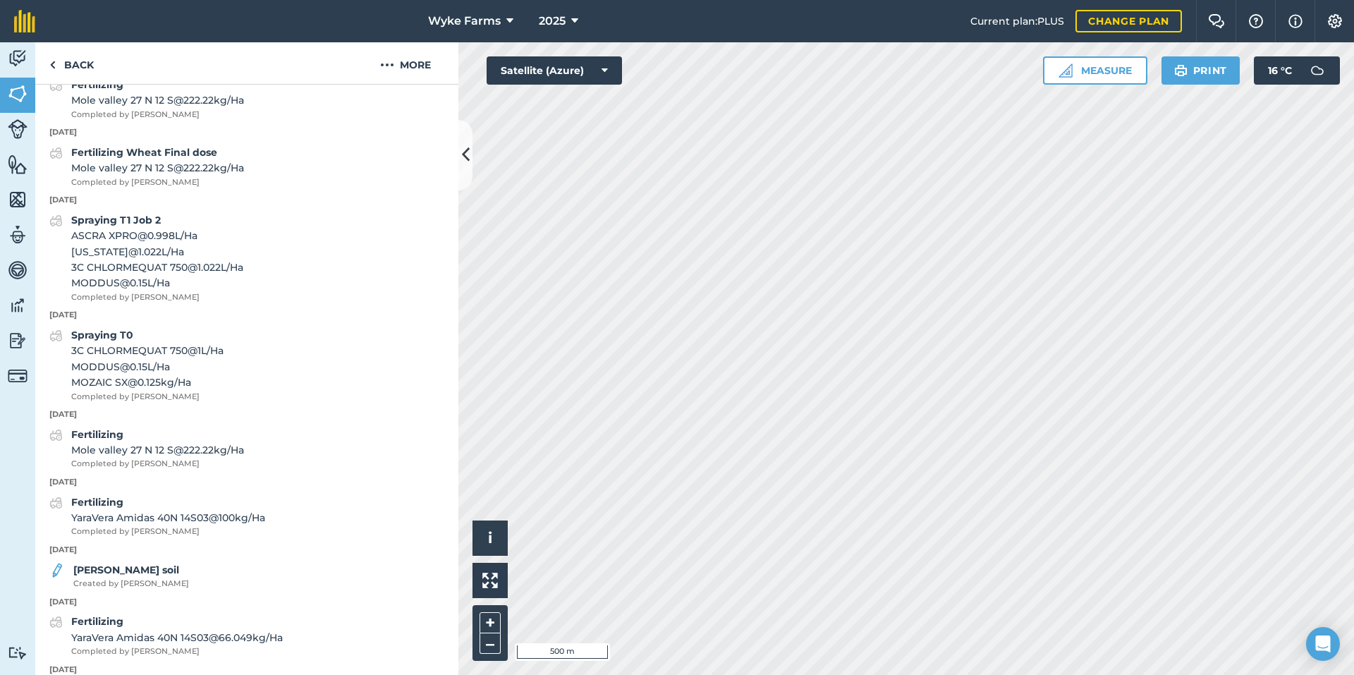
scroll to position [776, 0]
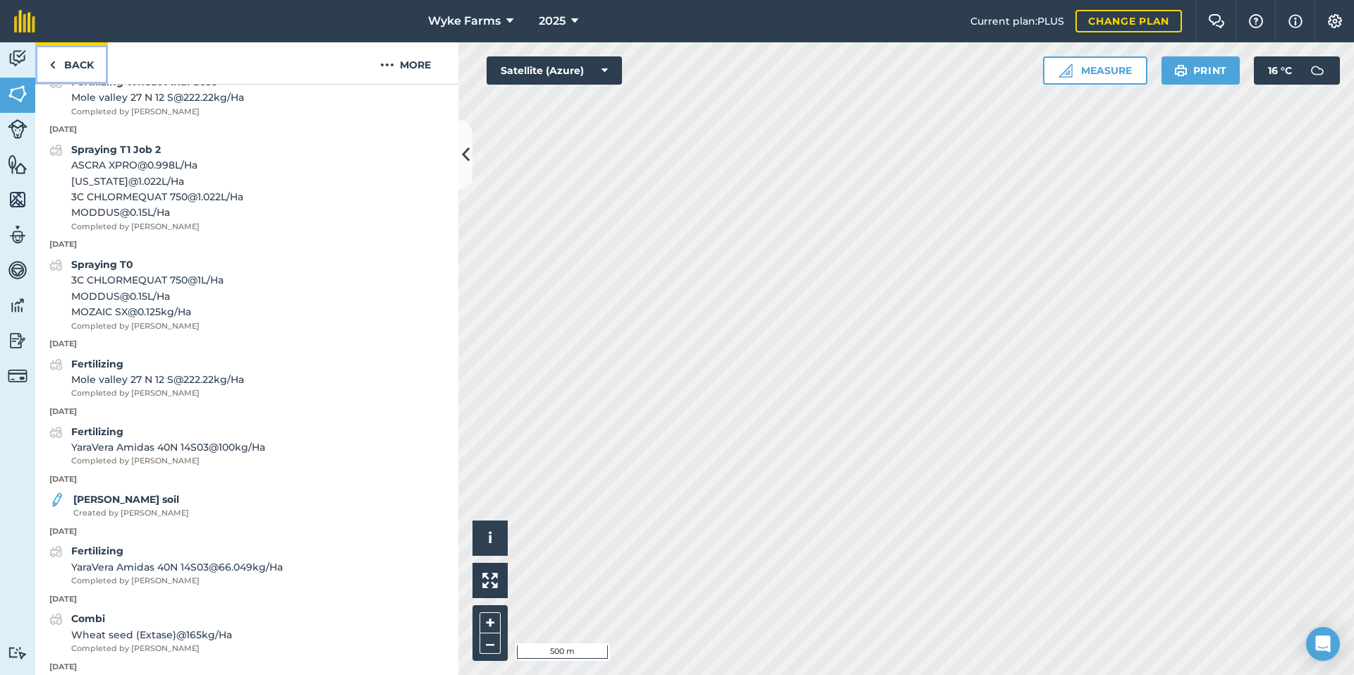
click at [81, 78] on link "Back" at bounding box center [71, 63] width 73 height 42
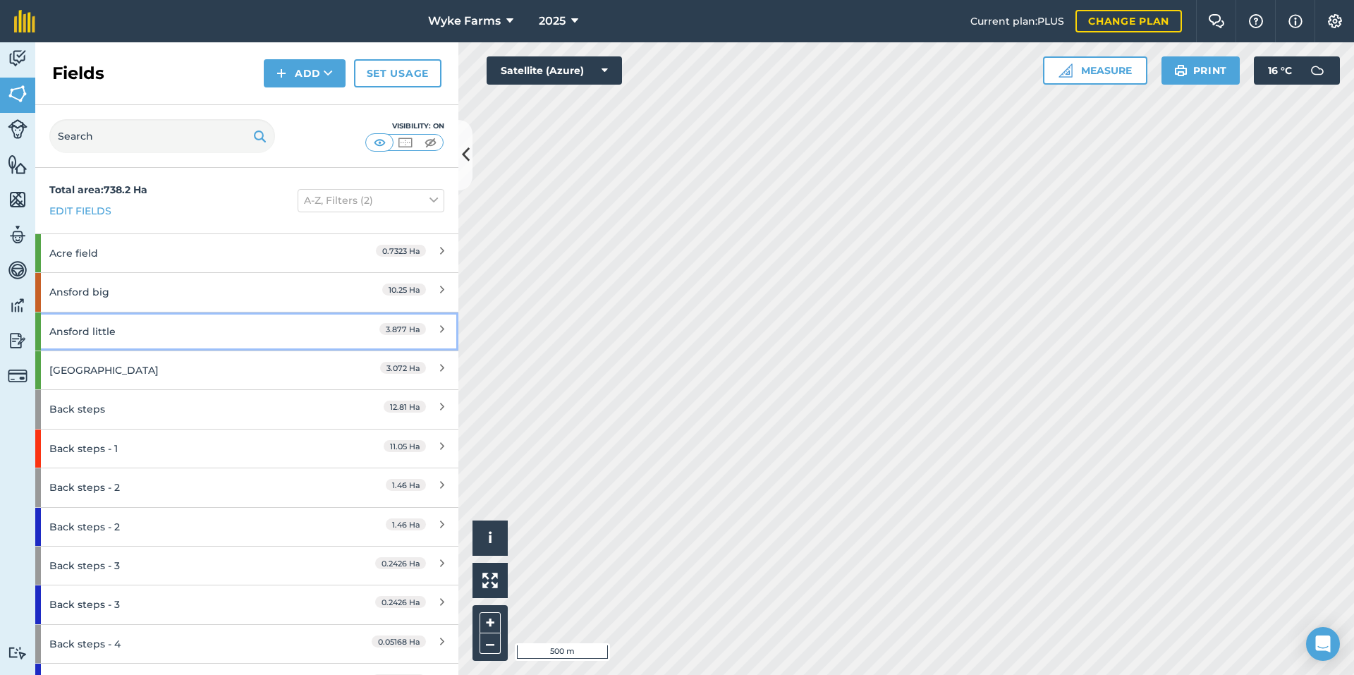
click at [116, 338] on div "Ansford little" at bounding box center [185, 331] width 273 height 38
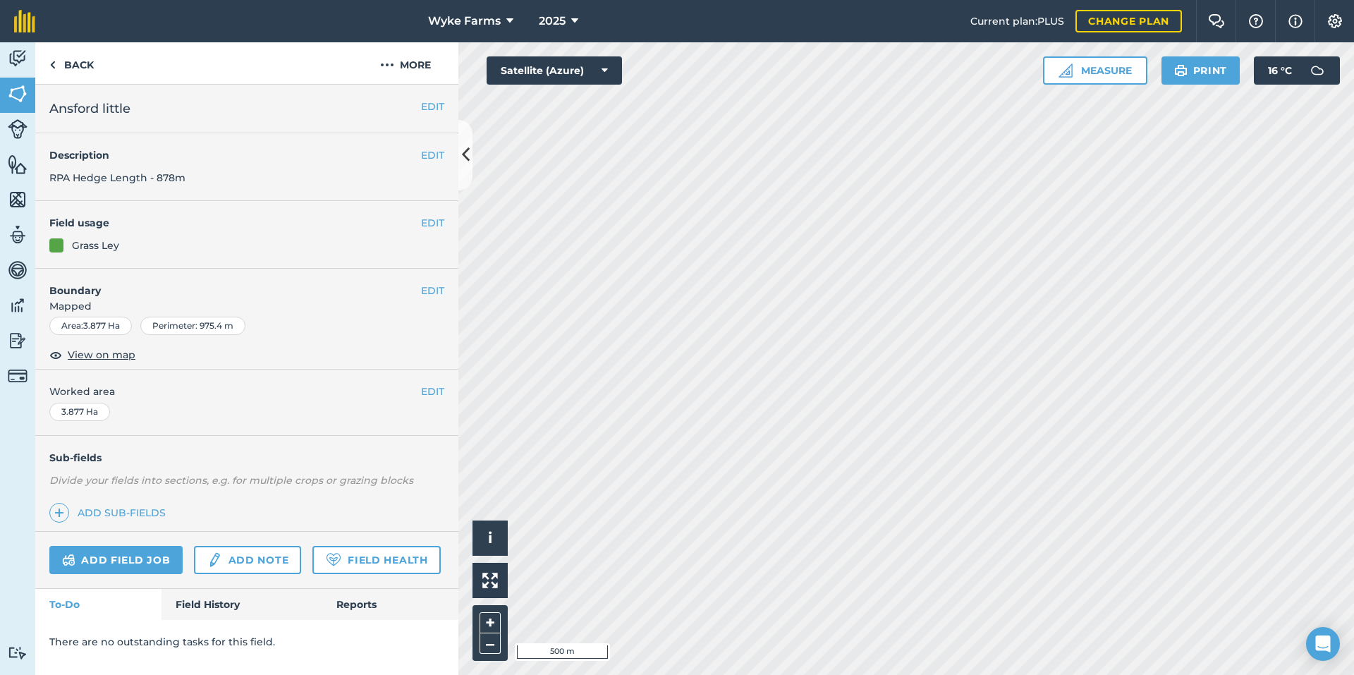
click at [207, 587] on div "Add field job Add note Field Health" at bounding box center [246, 560] width 423 height 57
click at [209, 607] on link "Field History" at bounding box center [241, 604] width 160 height 31
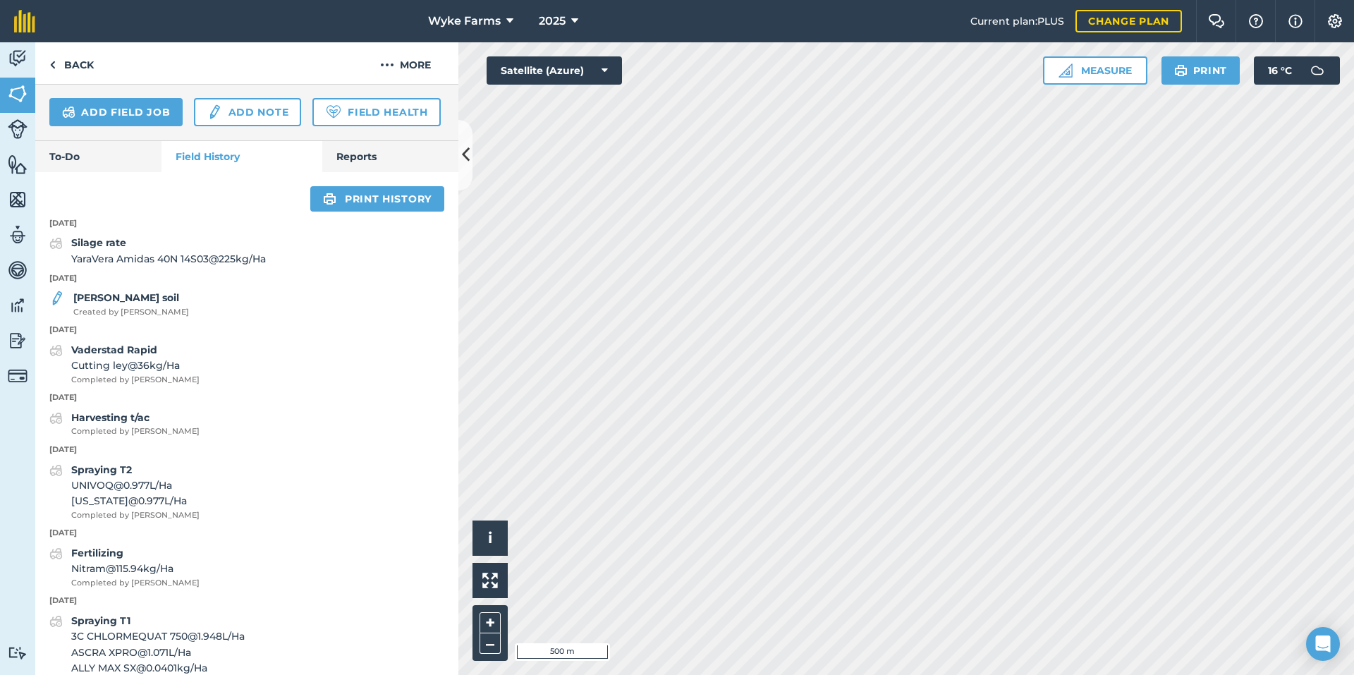
scroll to position [423, 0]
